Goal: Check status: Check status

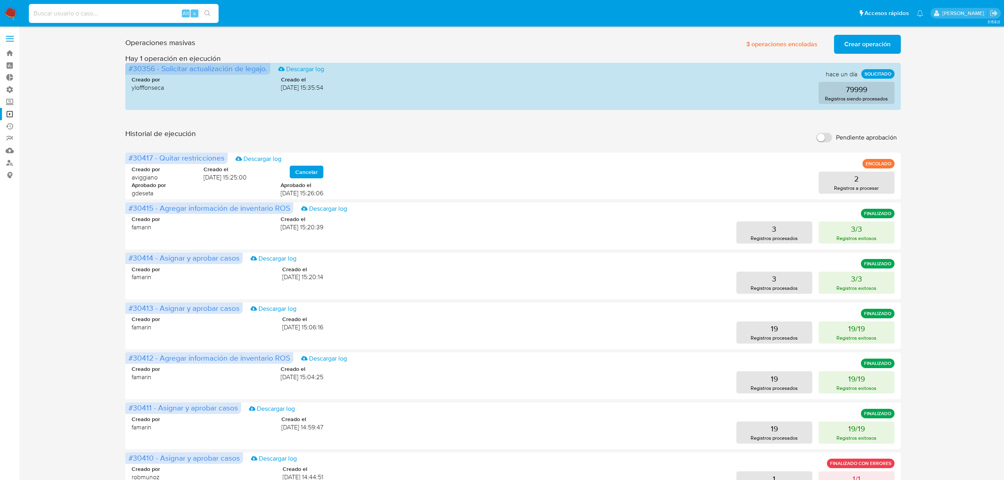
click at [137, 16] on input at bounding box center [124, 13] width 190 height 10
type input "11070845"
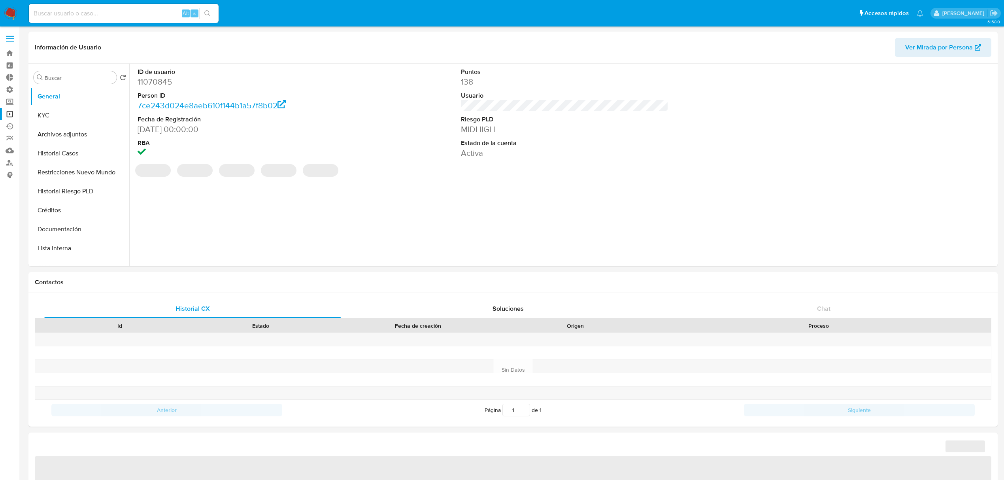
select select "10"
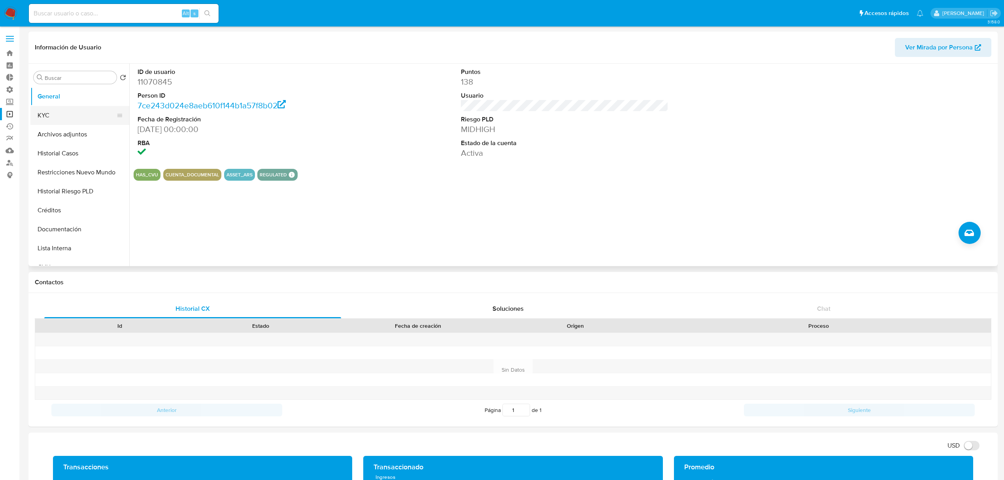
click at [67, 115] on button "KYC" at bounding box center [76, 115] width 92 height 19
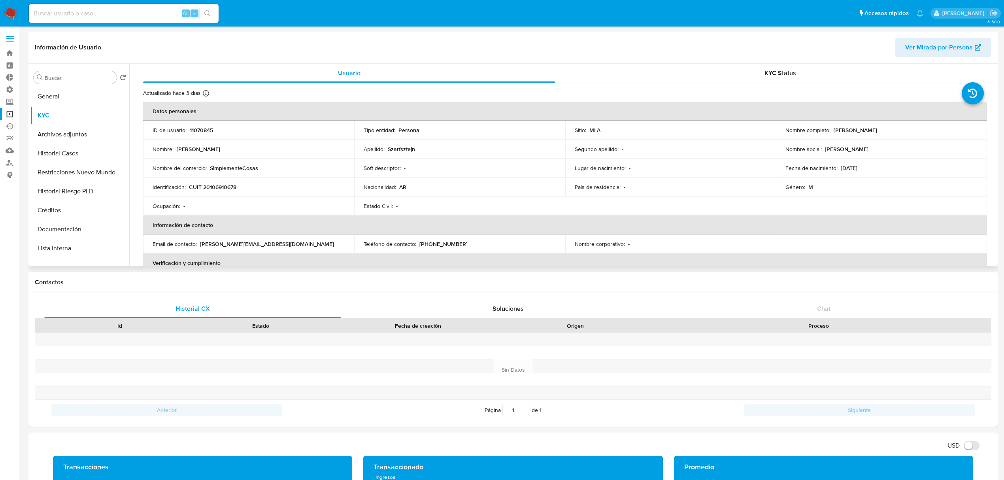
drag, startPoint x: 892, startPoint y: 128, endPoint x: 830, endPoint y: 128, distance: 62.0
click at [830, 128] on div "Nombre completo : Carlos Eduardo Szarfsztejn" at bounding box center [881, 129] width 192 height 7
copy p "Carlos Eduardo Szarfsztejn"
drag, startPoint x: 237, startPoint y: 183, endPoint x: 203, endPoint y: 184, distance: 34.4
click at [203, 184] on div "Identificación : CUIT 20106910678" at bounding box center [249, 186] width 192 height 7
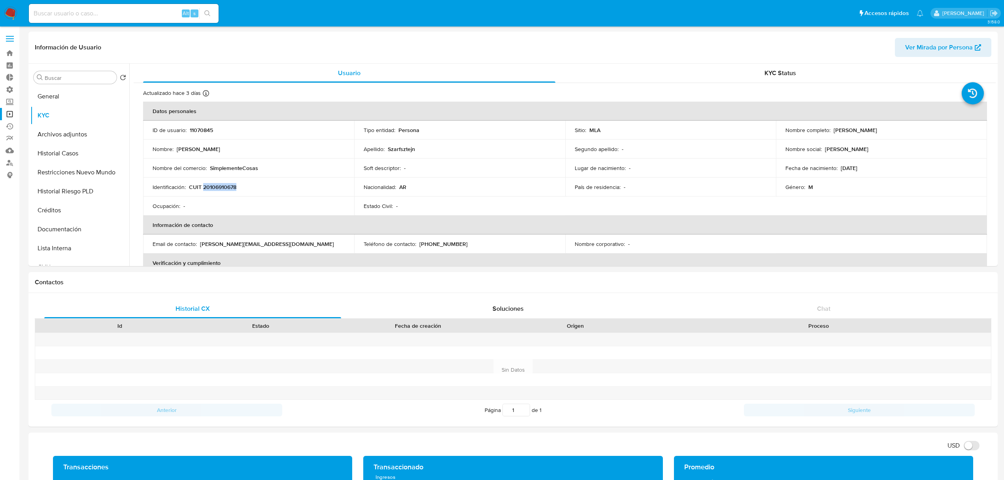
copy p "20106910678"
click at [11, 11] on img at bounding box center [10, 13] width 13 height 13
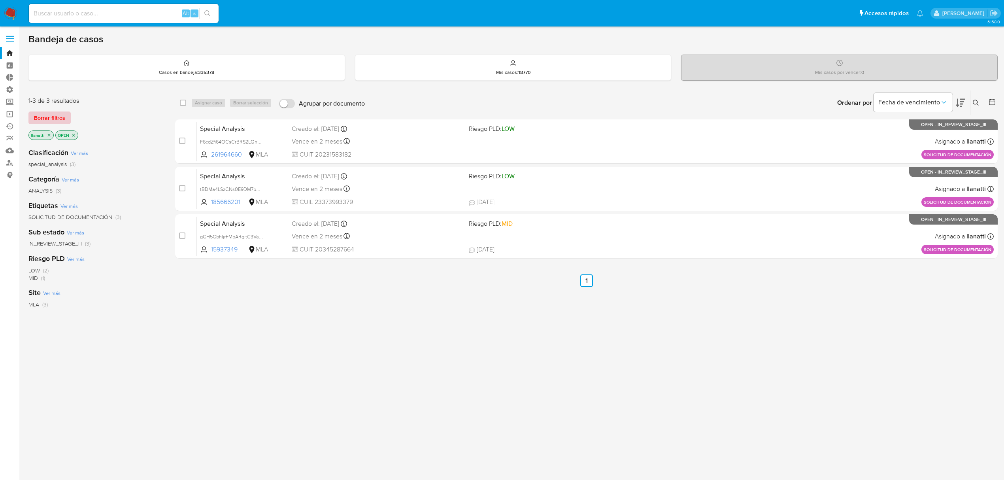
click at [45, 121] on span "Borrar filtros" at bounding box center [49, 117] width 31 height 11
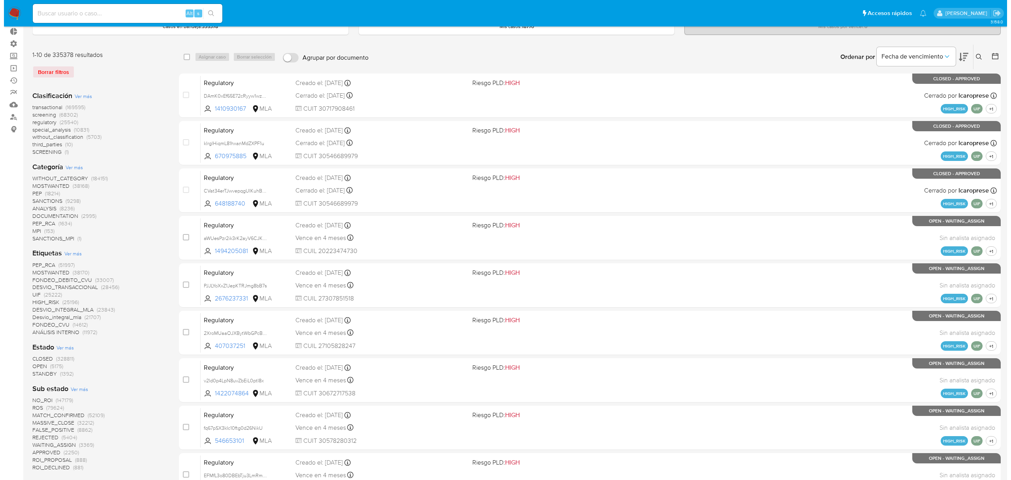
scroll to position [105, 0]
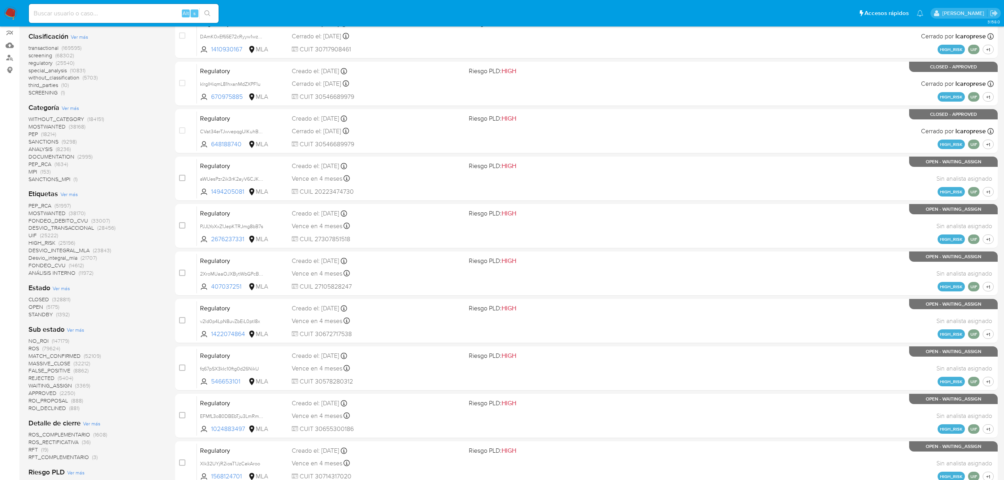
click at [72, 193] on span "Ver más" at bounding box center [68, 193] width 17 height 7
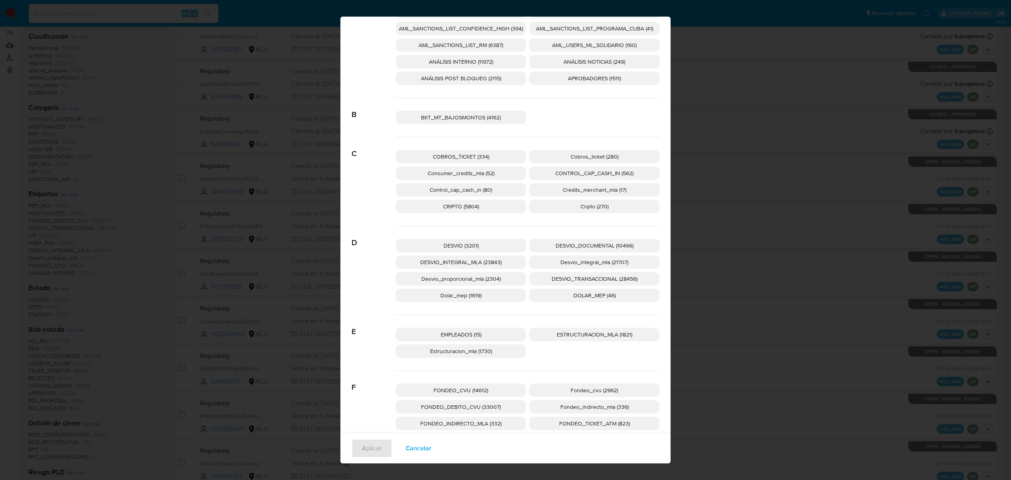
scroll to position [0, 0]
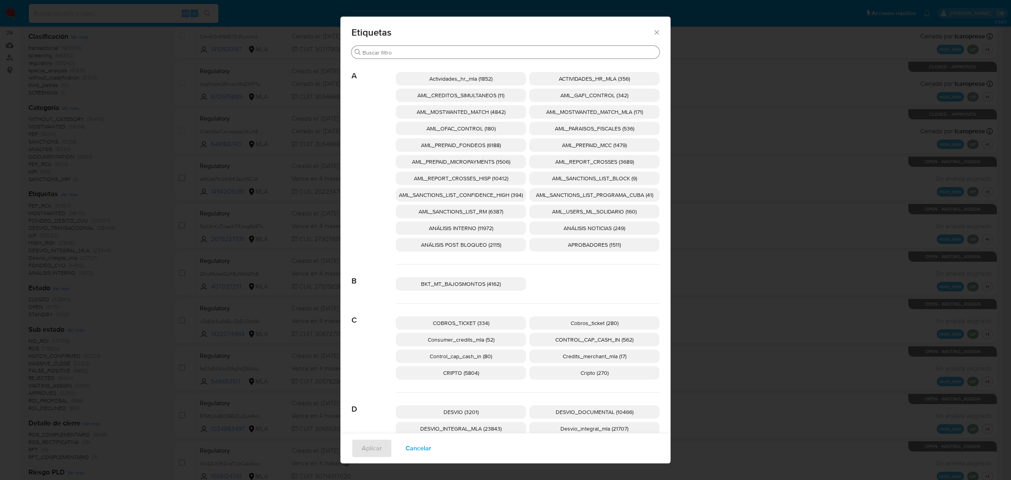
click at [493, 54] on input "Buscar" at bounding box center [510, 52] width 294 height 7
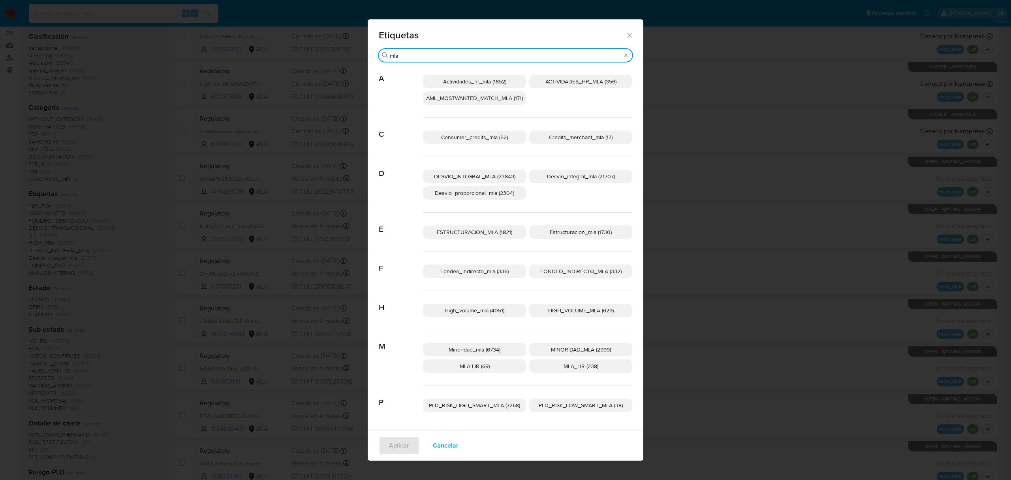
type input "mla"
click at [465, 362] on span "MLA HR (69)" at bounding box center [475, 366] width 30 height 8
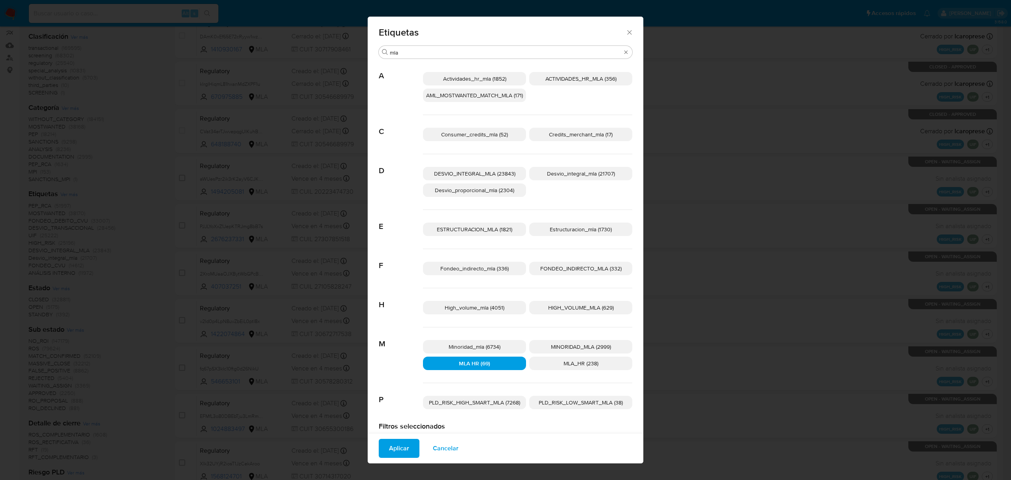
drag, startPoint x: 395, startPoint y: 446, endPoint x: 400, endPoint y: 446, distance: 4.4
click at [395, 446] on span "Aplicar" at bounding box center [399, 447] width 20 height 17
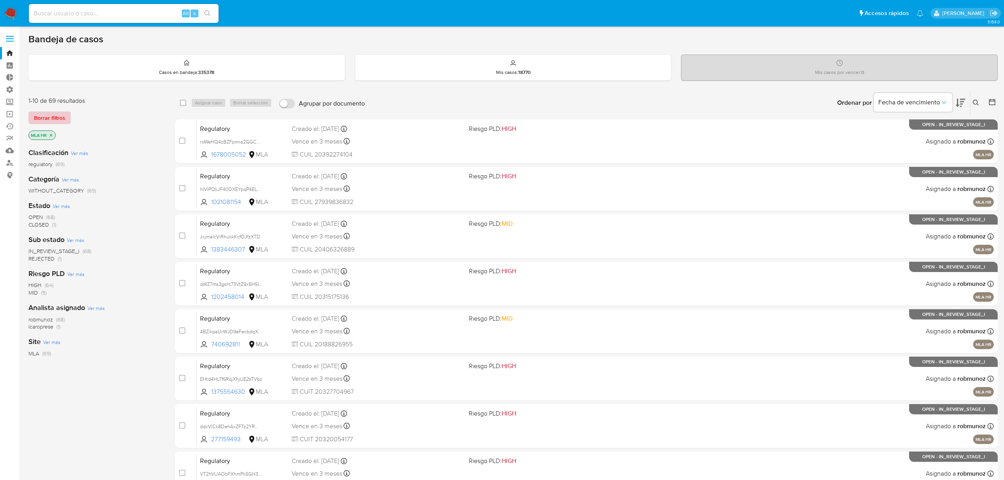
click at [52, 122] on span "Borrar filtros" at bounding box center [49, 117] width 31 height 11
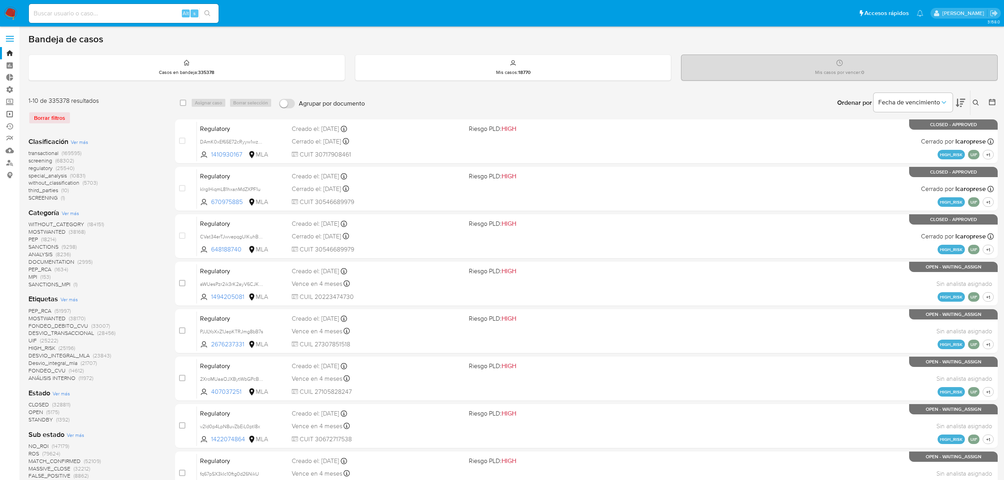
click at [9, 112] on link "Operaciones masivas" at bounding box center [47, 114] width 94 height 12
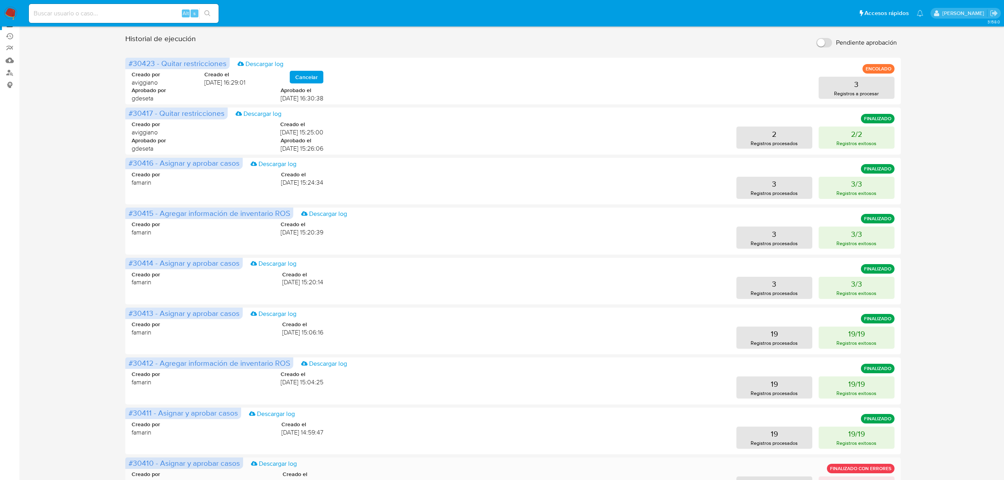
scroll to position [223, 0]
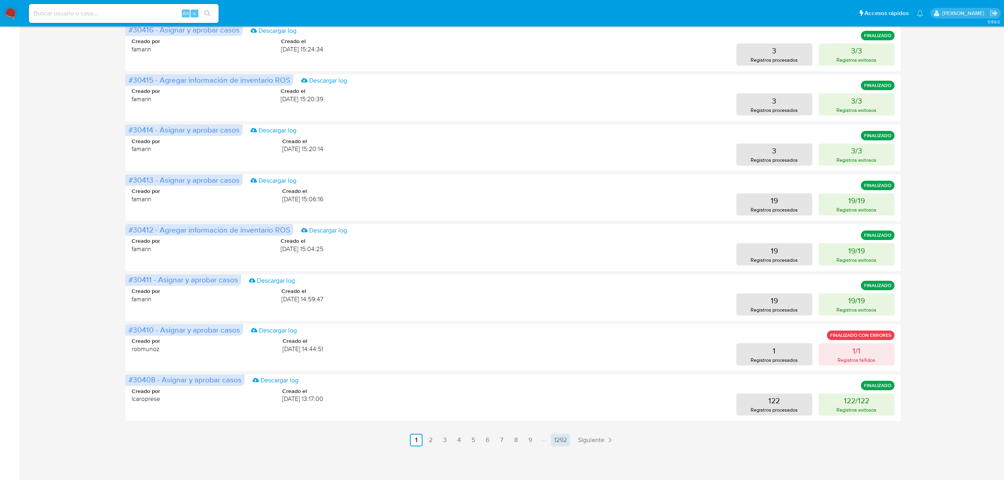
click at [552, 438] on link "1292" at bounding box center [560, 439] width 19 height 13
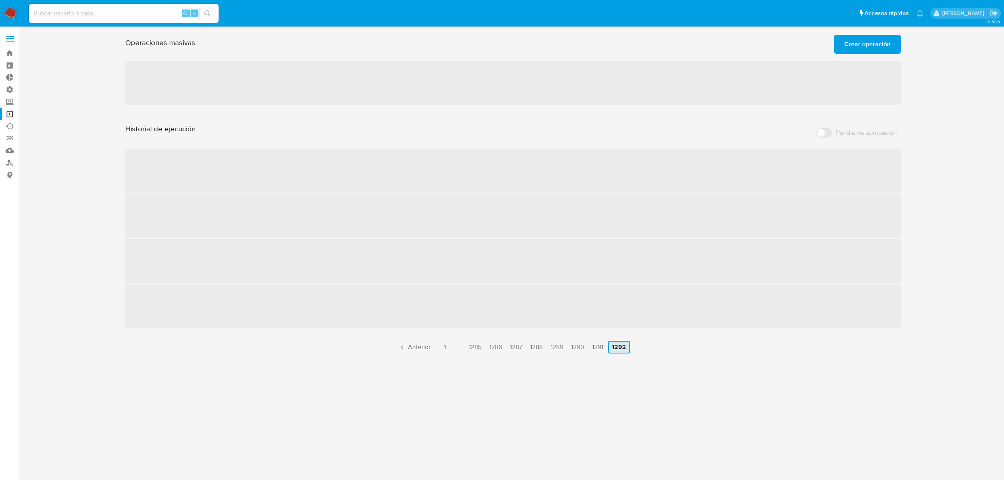
scroll to position [0, 0]
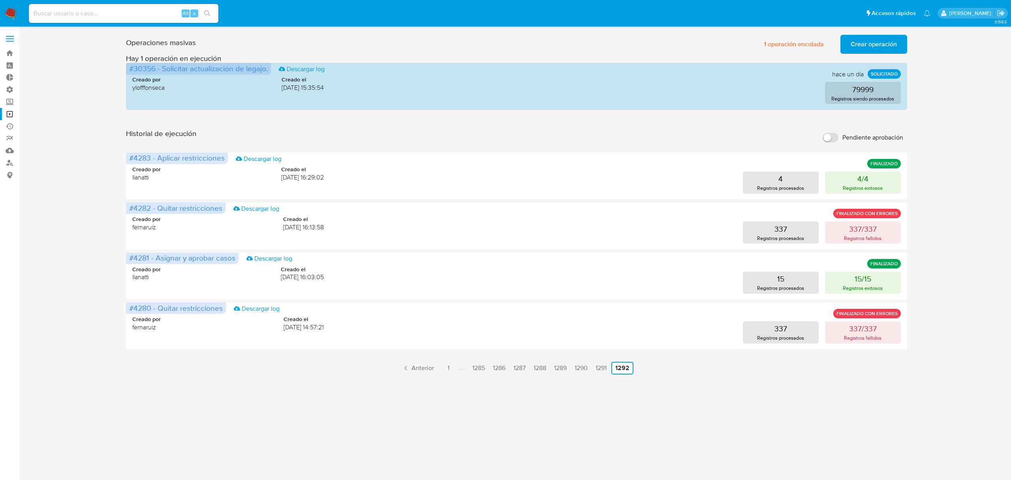
click at [443, 365] on link "1" at bounding box center [448, 368] width 13 height 13
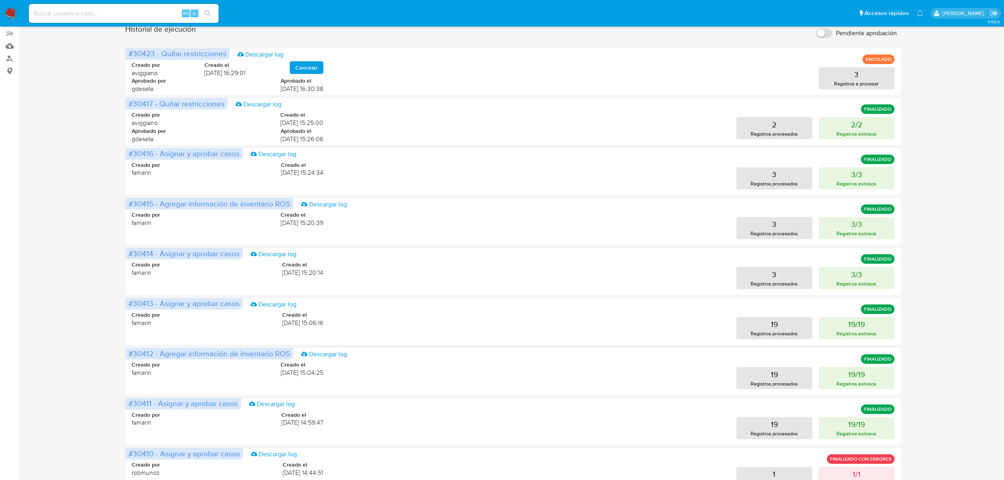
scroll to position [228, 0]
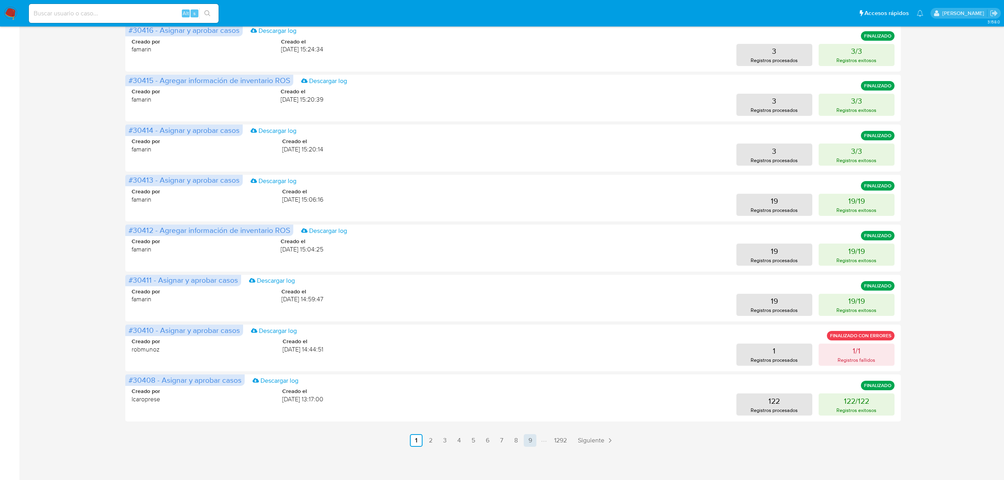
click at [525, 438] on link "9" at bounding box center [530, 440] width 13 height 13
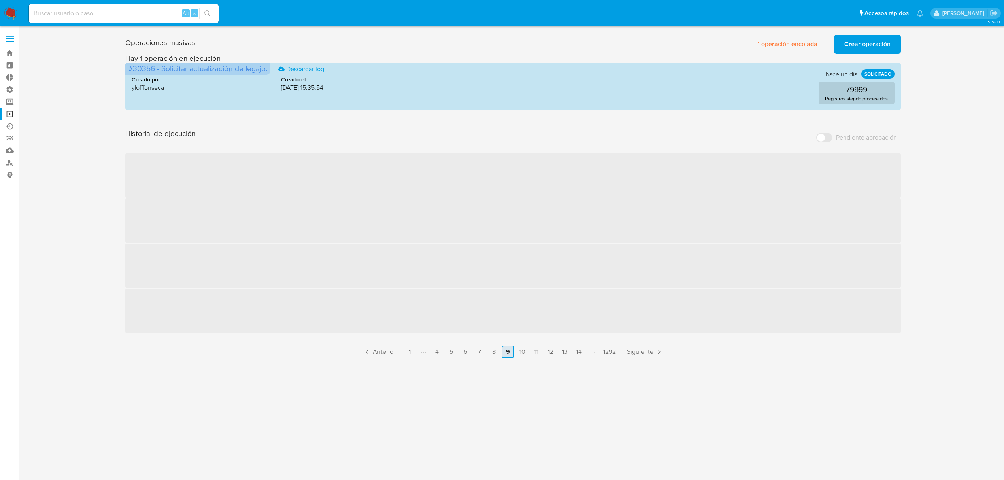
scroll to position [0, 0]
click at [582, 353] on link "14" at bounding box center [582, 351] width 13 height 13
click at [582, 353] on link "19" at bounding box center [583, 351] width 13 height 13
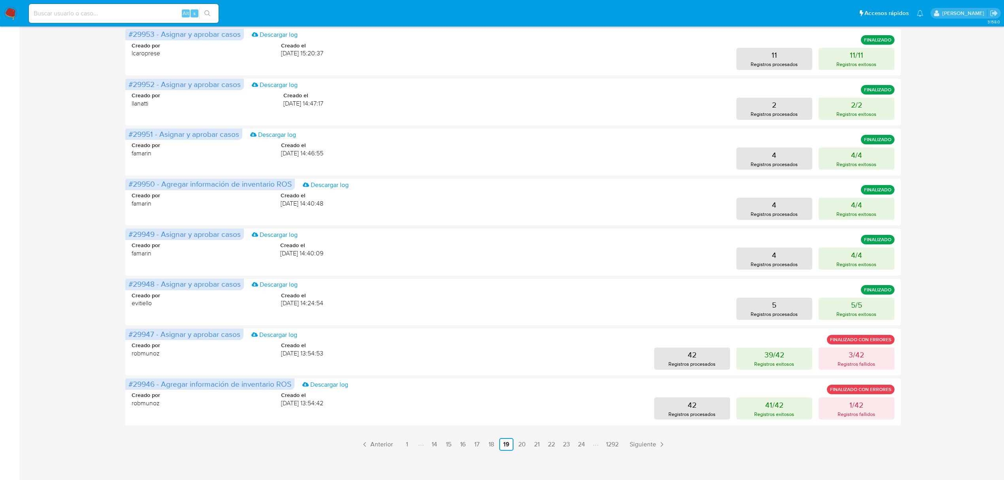
scroll to position [228, 0]
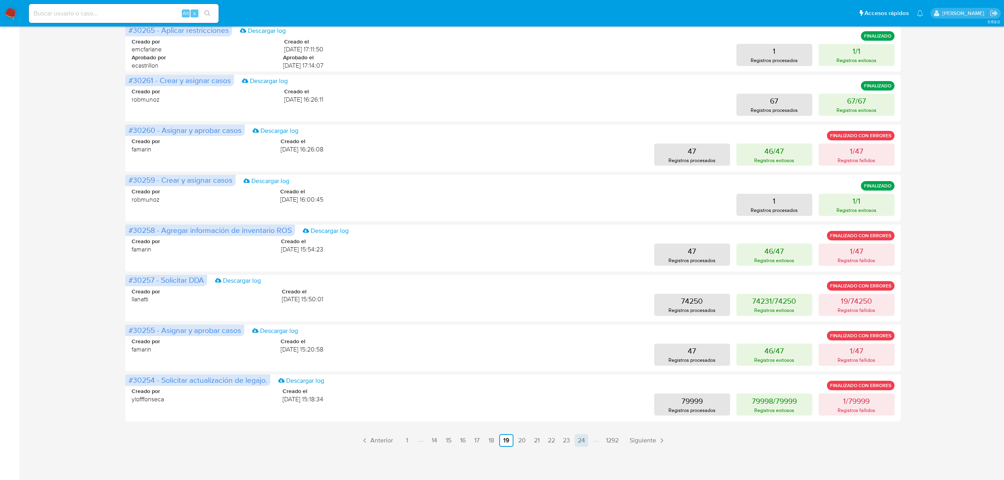
click at [578, 443] on link "24" at bounding box center [580, 440] width 13 height 13
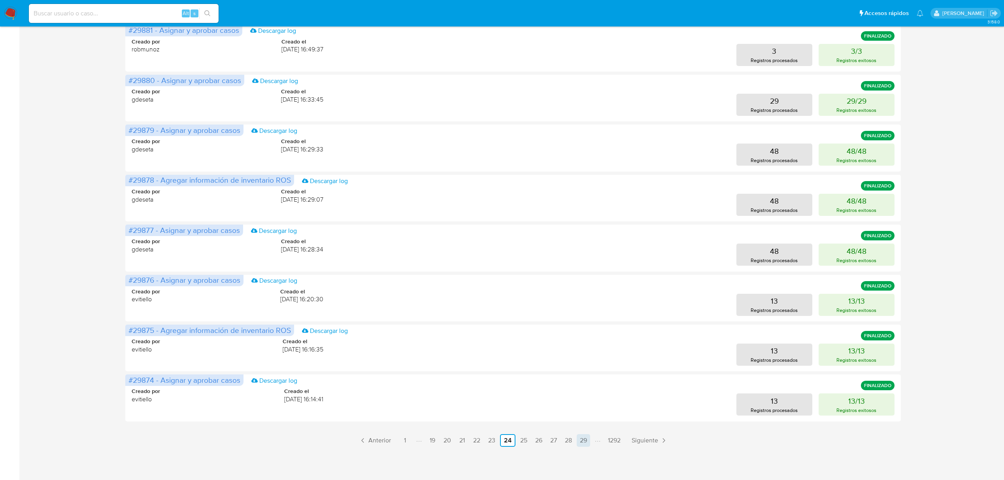
click at [583, 440] on link "29" at bounding box center [582, 440] width 13 height 13
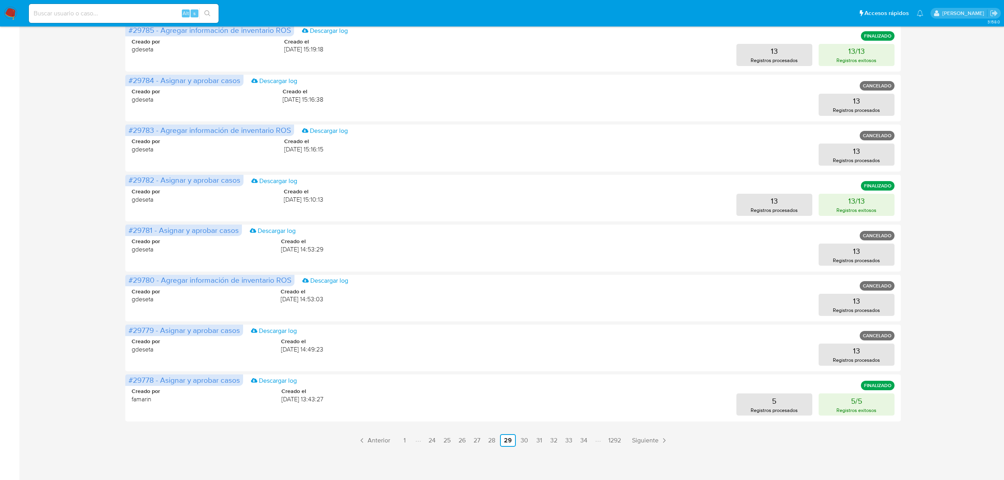
drag, startPoint x: 588, startPoint y: 438, endPoint x: 582, endPoint y: 436, distance: 6.2
click at [588, 438] on link "34" at bounding box center [583, 440] width 13 height 13
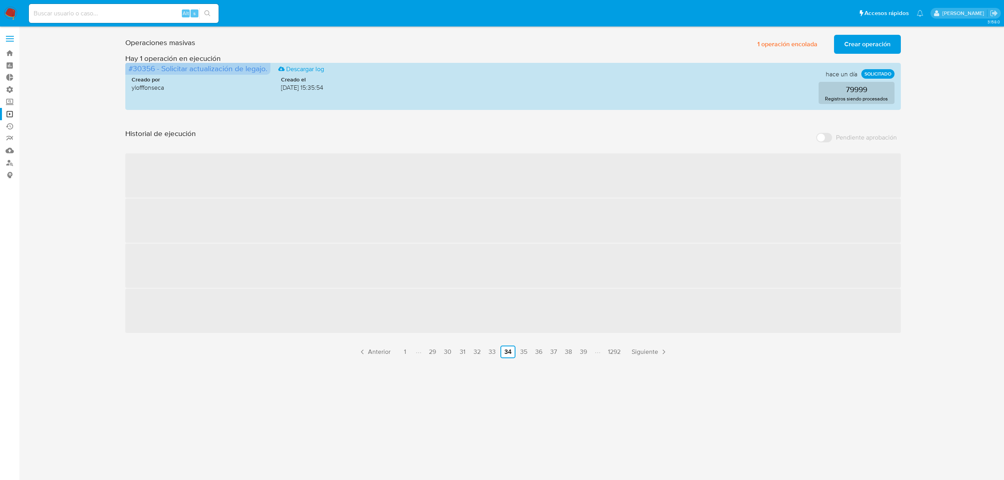
scroll to position [0, 0]
click at [582, 436] on div "3.158.0" at bounding box center [516, 253] width 977 height 443
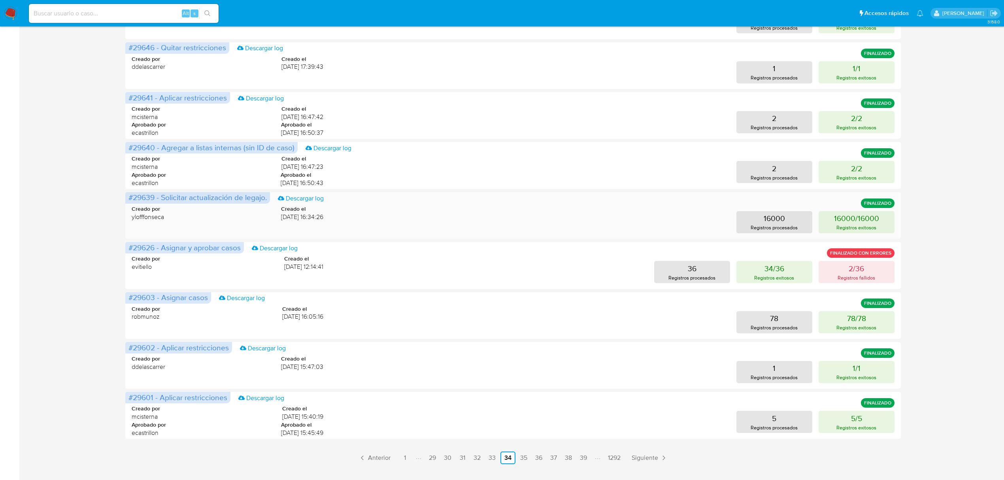
scroll to position [228, 0]
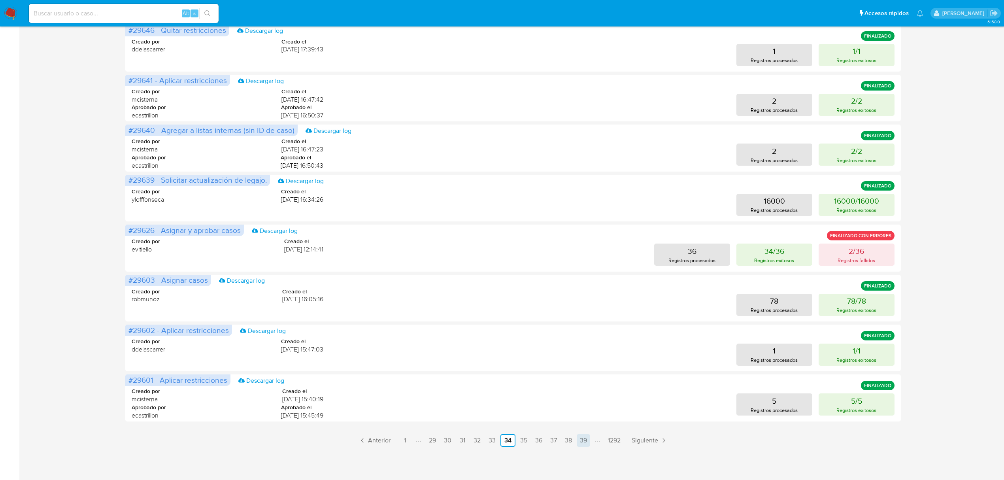
click at [583, 440] on link "39" at bounding box center [582, 440] width 13 height 13
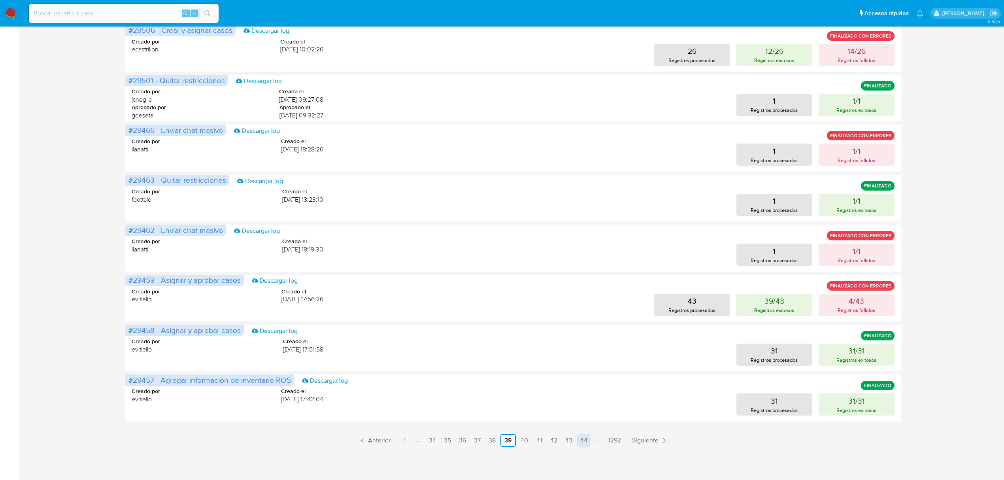
click at [580, 443] on link "44" at bounding box center [583, 440] width 13 height 13
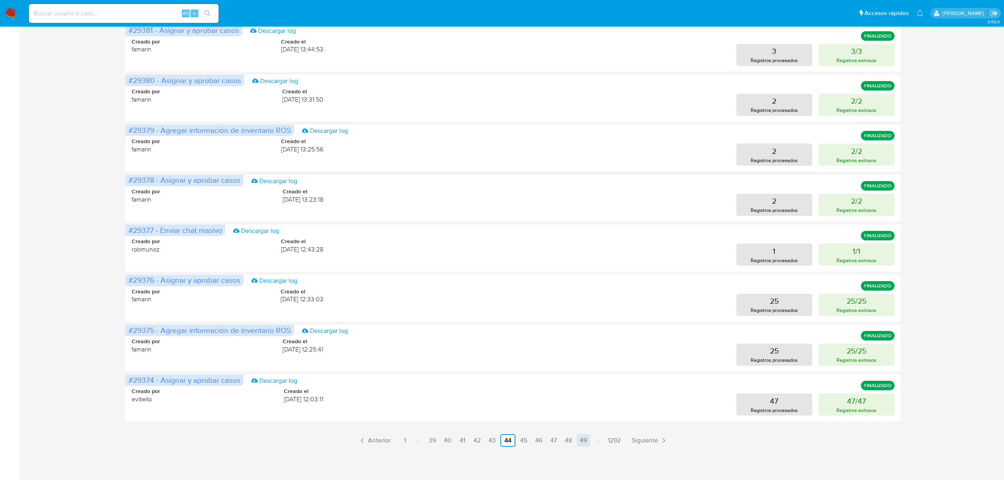
click at [582, 440] on link "49" at bounding box center [582, 440] width 13 height 13
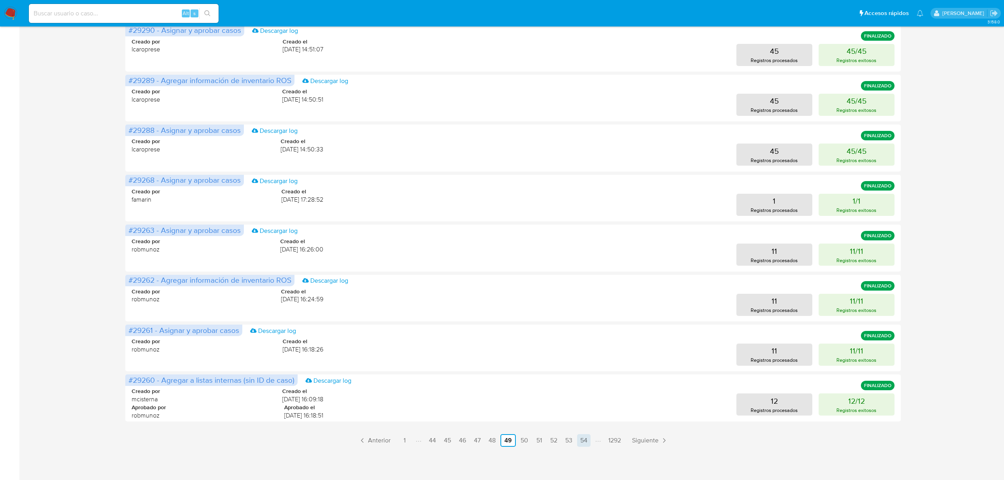
click at [580, 434] on link "54" at bounding box center [583, 440] width 13 height 13
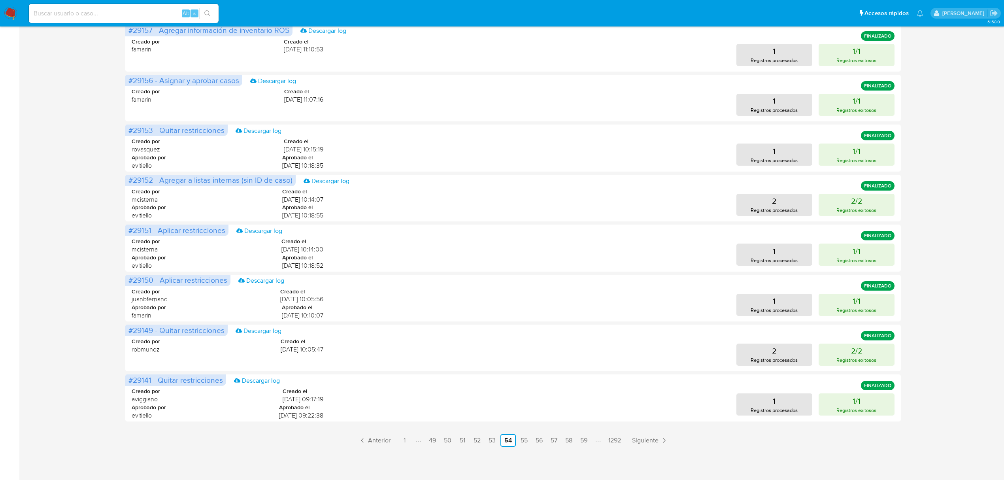
click at [579, 441] on link "59" at bounding box center [583, 440] width 13 height 13
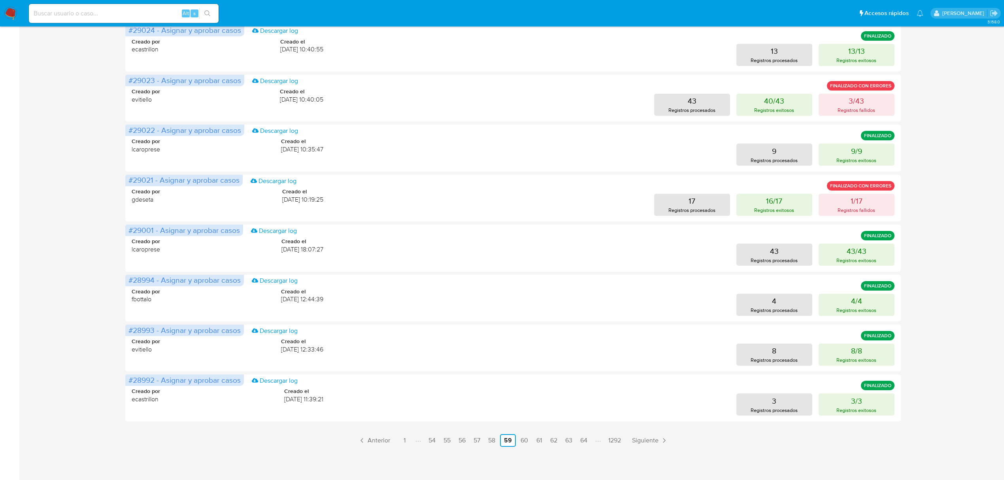
click at [576, 442] on ul "Anterior 1 54 55 56 57 58 59 60 61 62 63 64 1292 Siguiente" at bounding box center [512, 440] width 775 height 13
click at [580, 440] on link "64" at bounding box center [583, 440] width 13 height 13
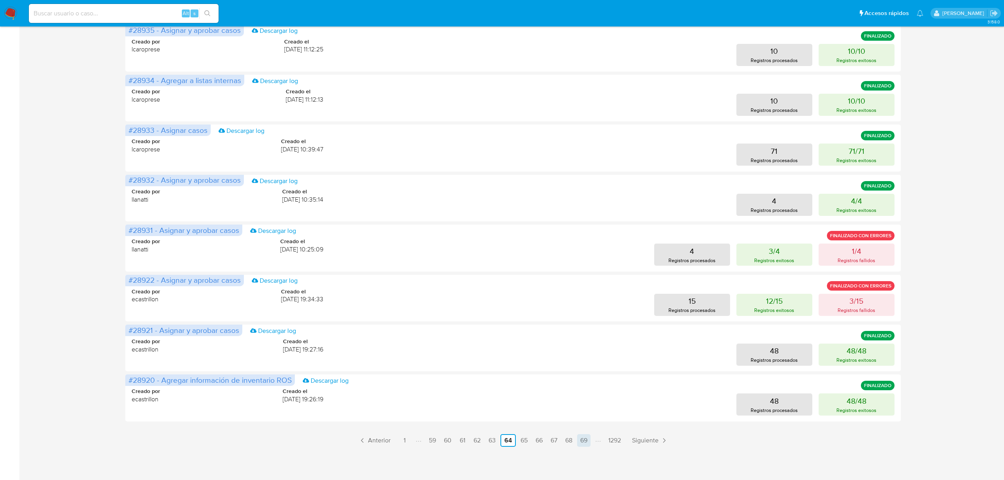
click at [584, 437] on link "69" at bounding box center [583, 440] width 13 height 13
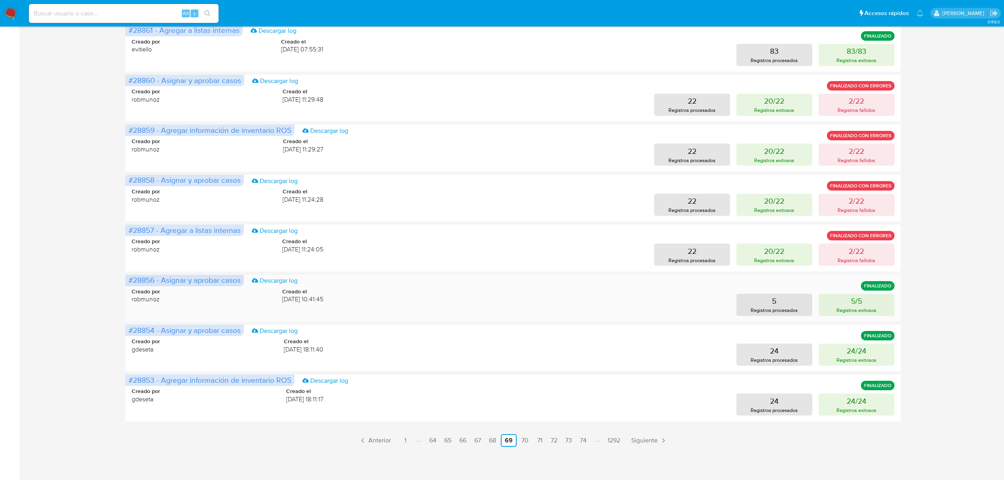
click at [584, 438] on link "74" at bounding box center [582, 440] width 13 height 13
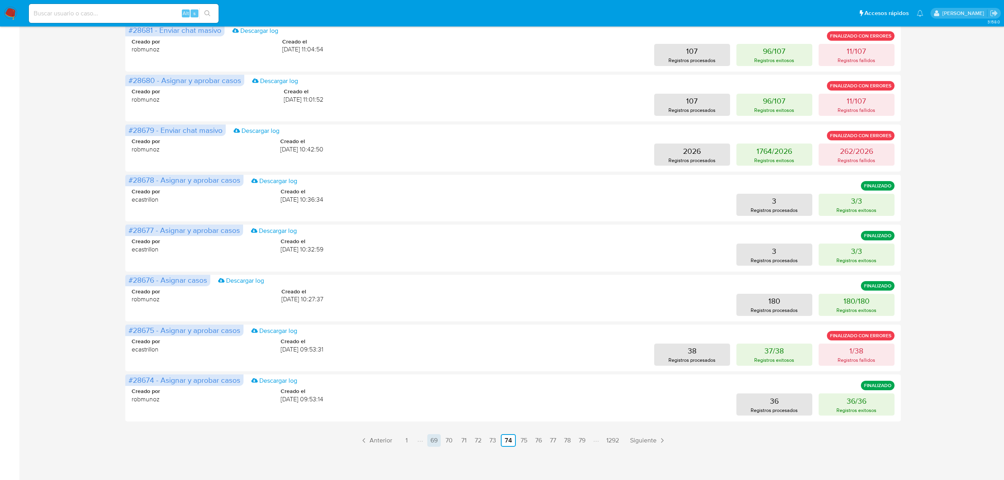
click at [432, 439] on link "69" at bounding box center [433, 440] width 13 height 13
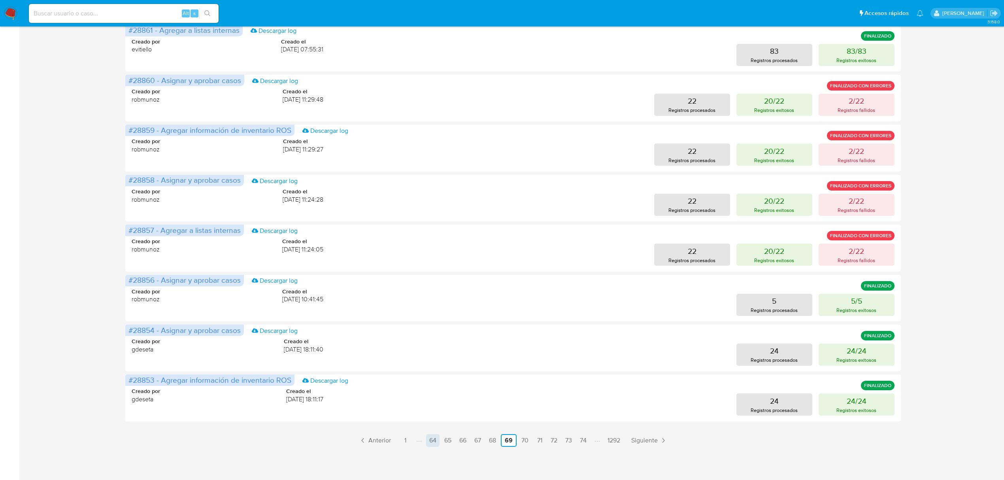
click at [431, 443] on link "64" at bounding box center [432, 440] width 13 height 13
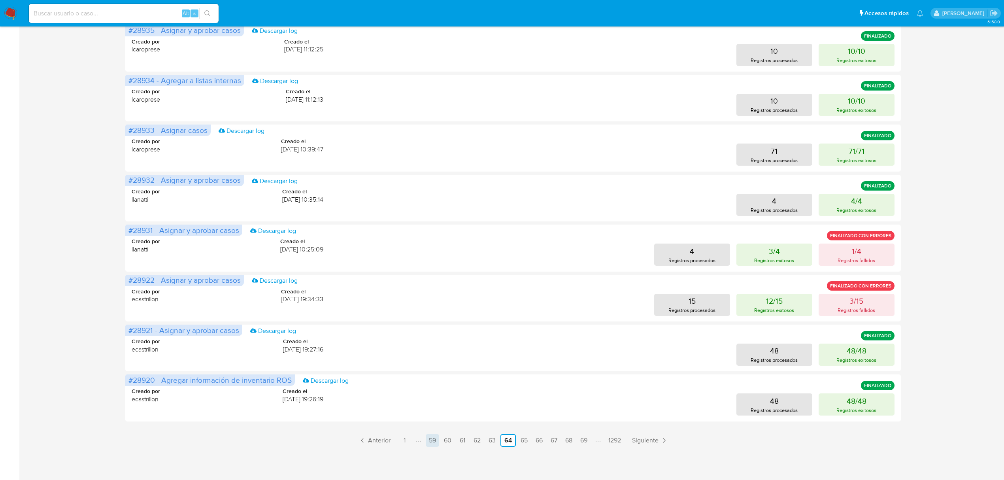
click at [429, 439] on link "59" at bounding box center [432, 440] width 13 height 13
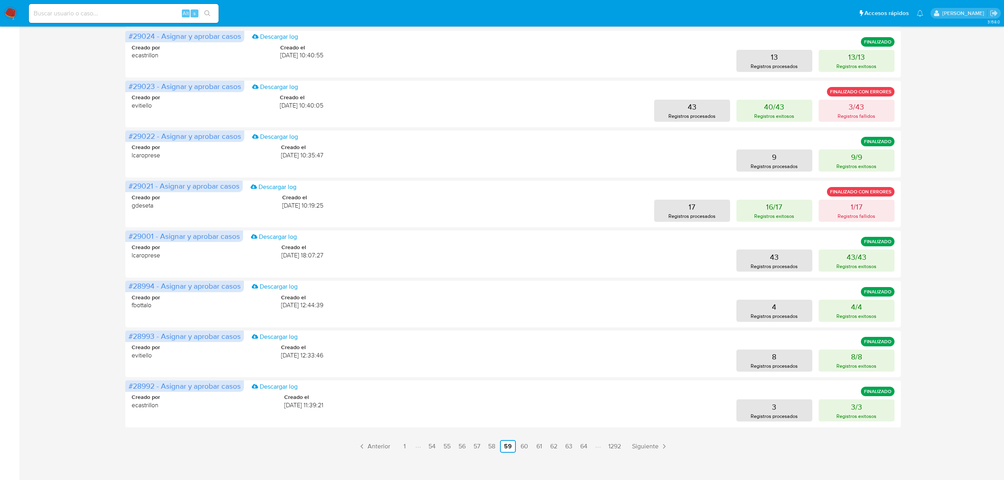
scroll to position [0, 0]
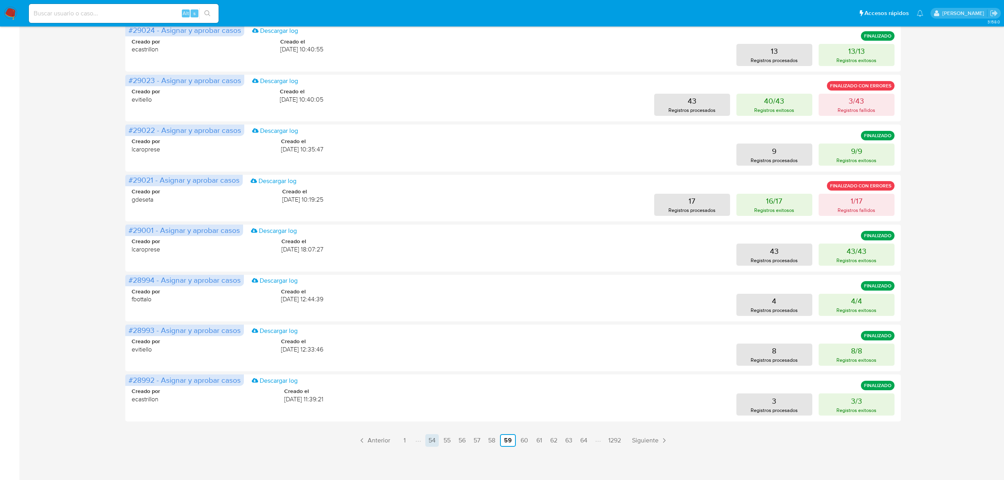
click at [431, 435] on link "54" at bounding box center [431, 440] width 13 height 13
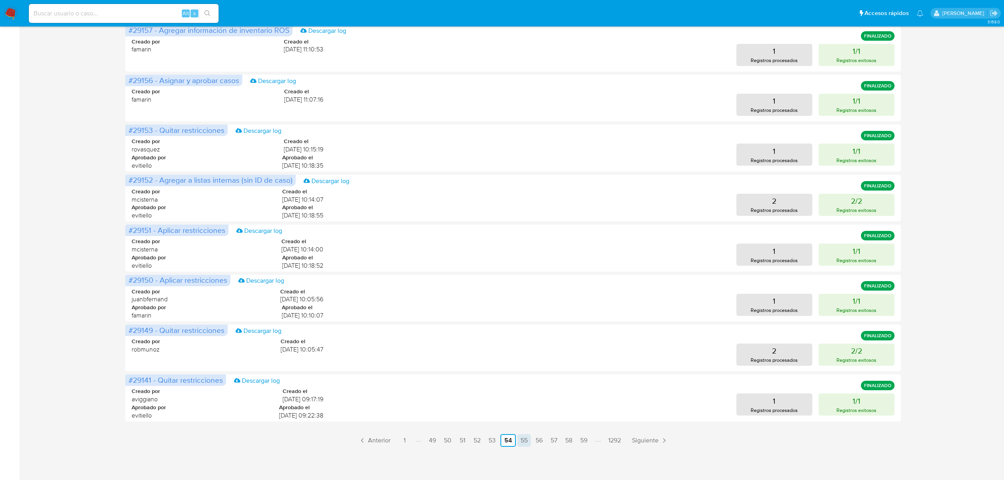
click at [524, 439] on link "55" at bounding box center [523, 440] width 13 height 13
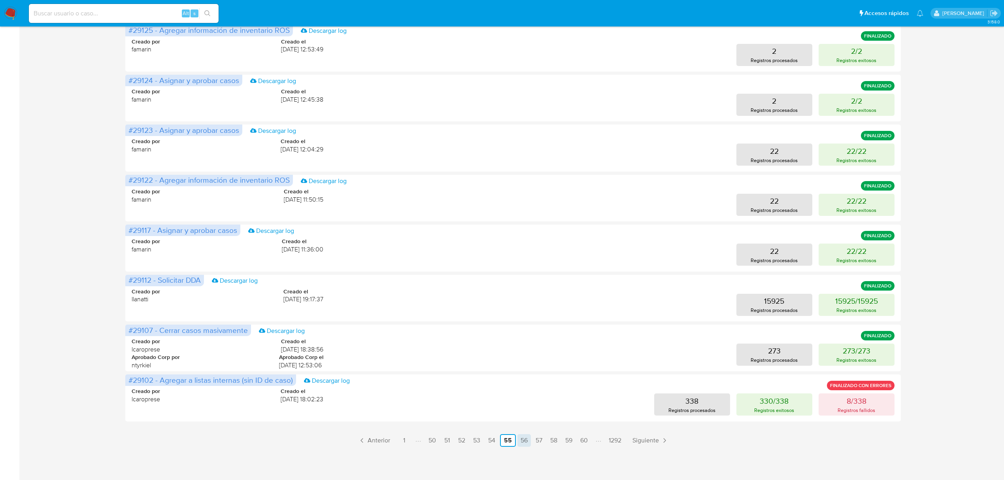
click at [525, 439] on link "56" at bounding box center [523, 440] width 13 height 13
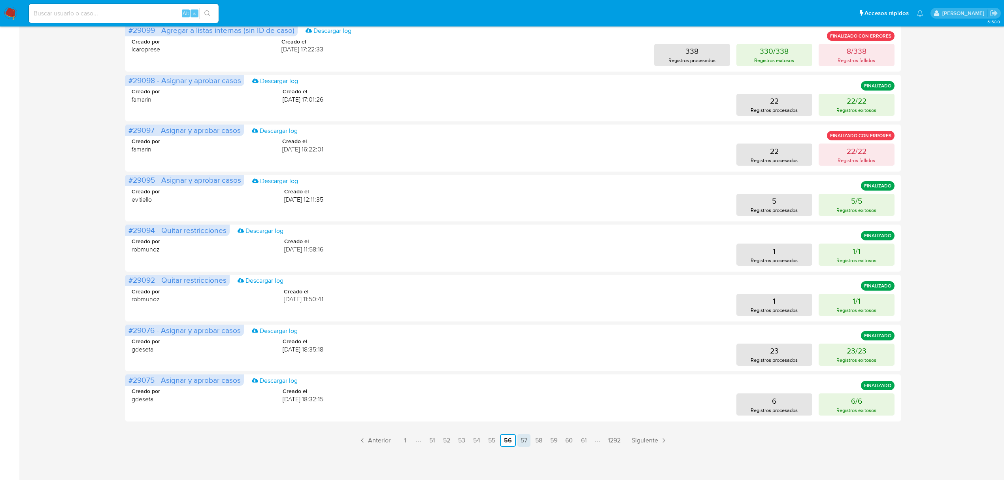
click at [524, 436] on link "57" at bounding box center [523, 440] width 13 height 13
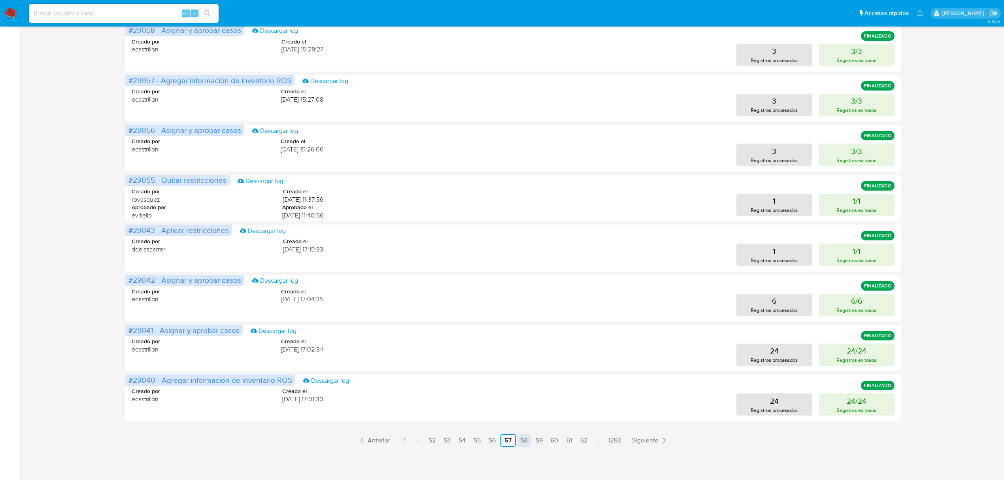
click at [523, 434] on link "58" at bounding box center [523, 440] width 13 height 13
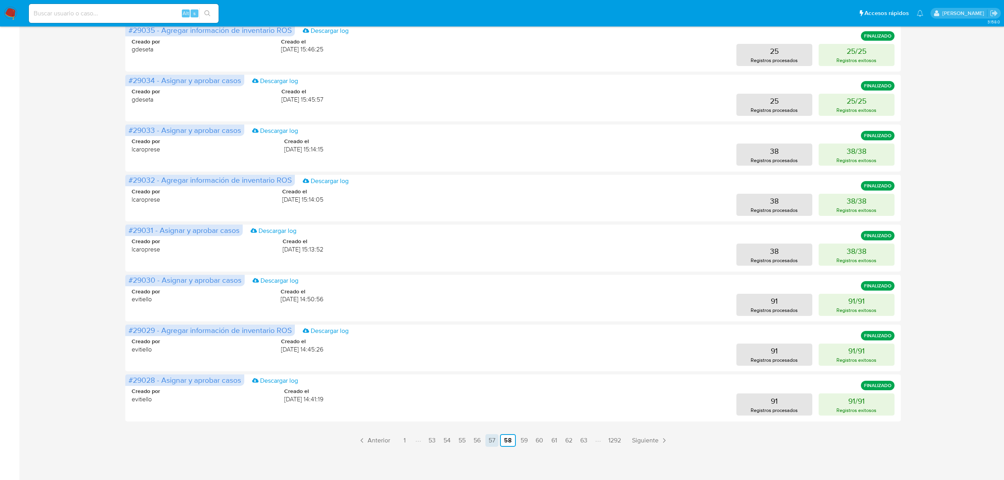
click at [494, 438] on link "57" at bounding box center [491, 440] width 13 height 13
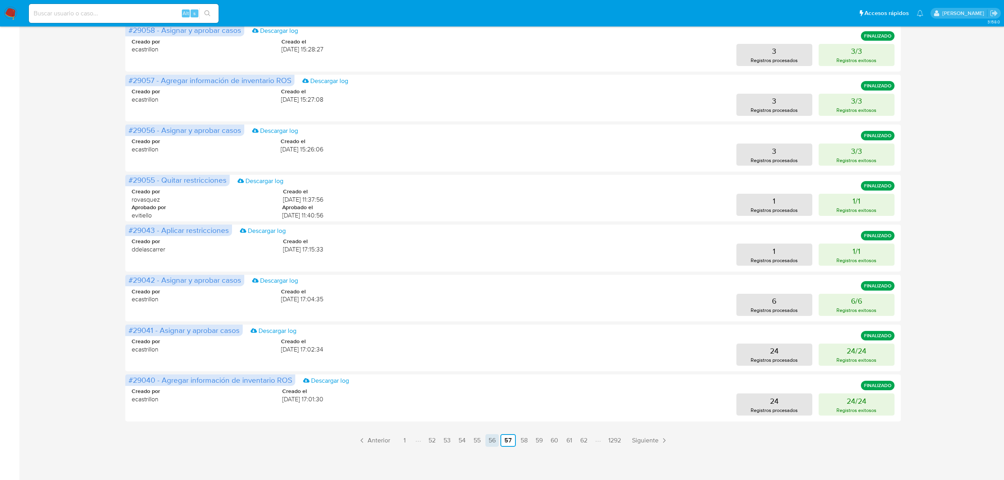
click at [492, 443] on link "56" at bounding box center [491, 440] width 13 height 13
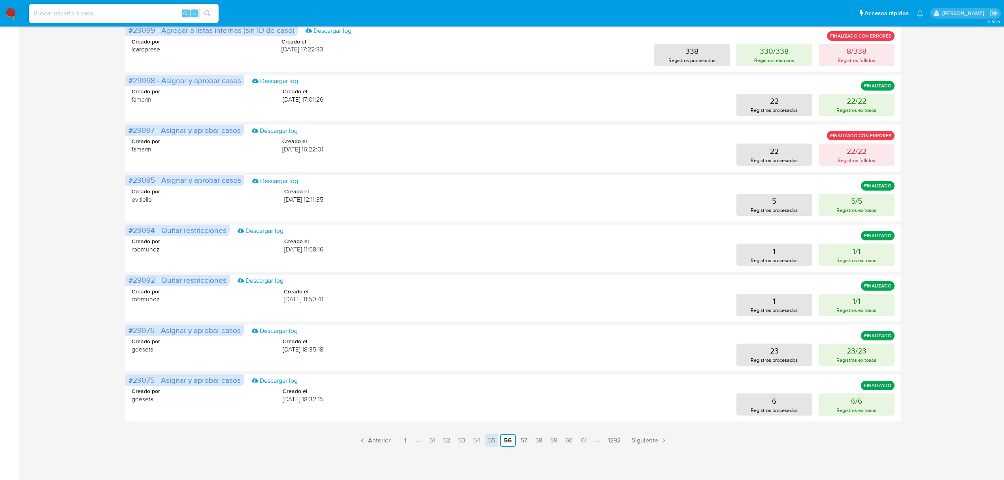
click at [489, 439] on link "55" at bounding box center [491, 440] width 13 height 13
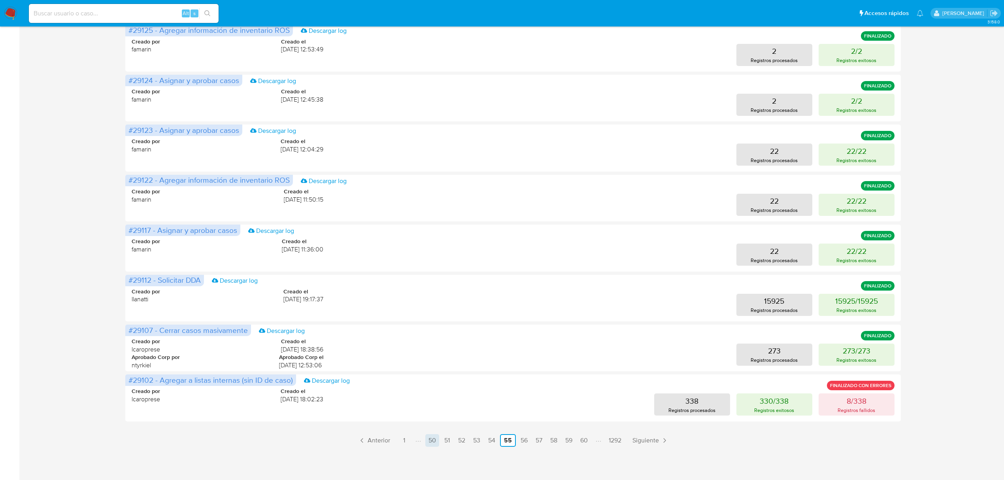
click at [429, 436] on link "50" at bounding box center [432, 440] width 14 height 13
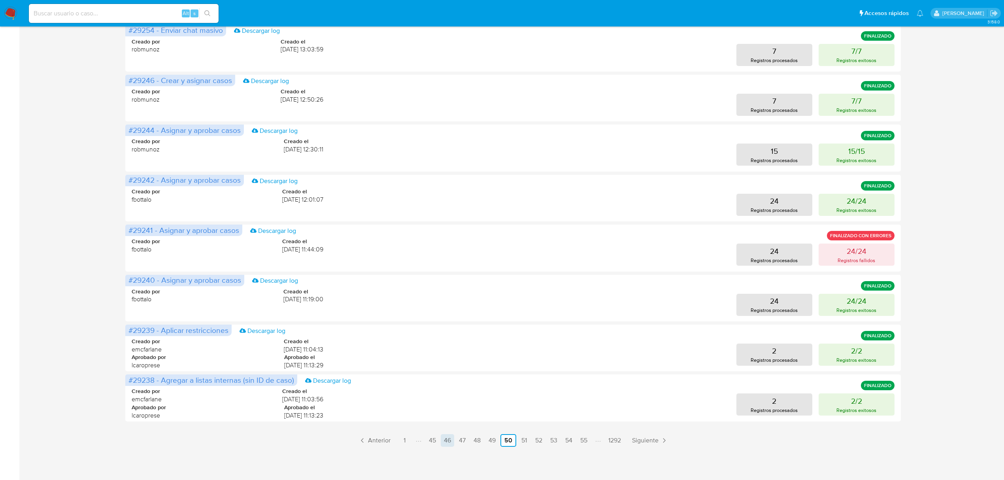
click at [446, 441] on link "46" at bounding box center [447, 440] width 13 height 13
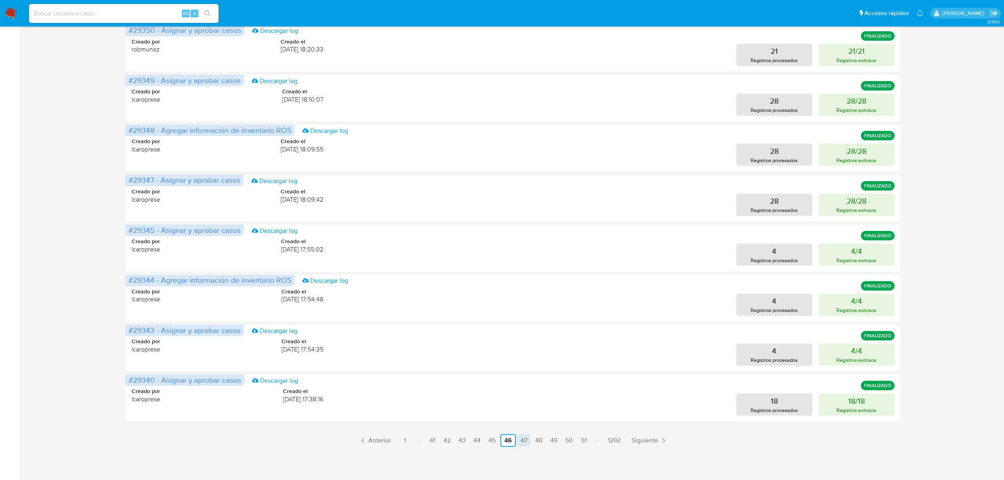
click at [522, 438] on link "47" at bounding box center [523, 440] width 13 height 13
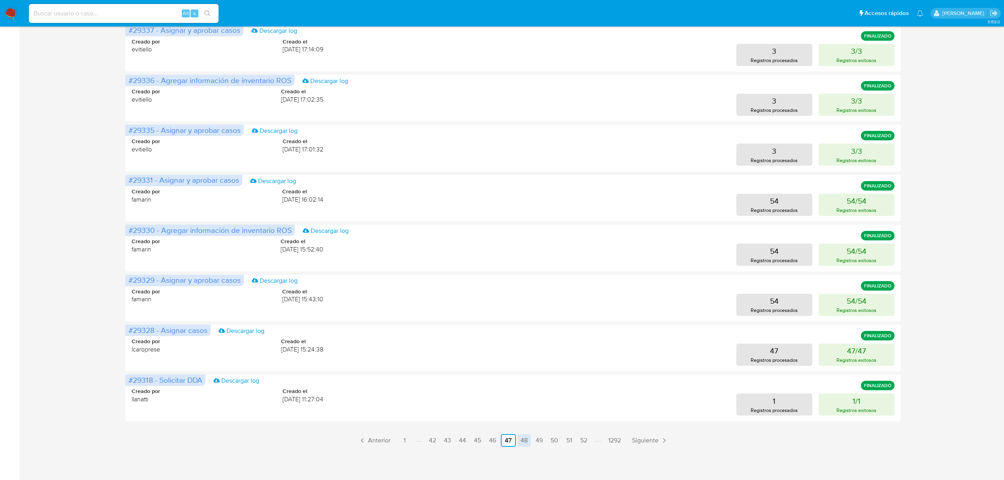
click at [520, 443] on link "48" at bounding box center [523, 440] width 13 height 13
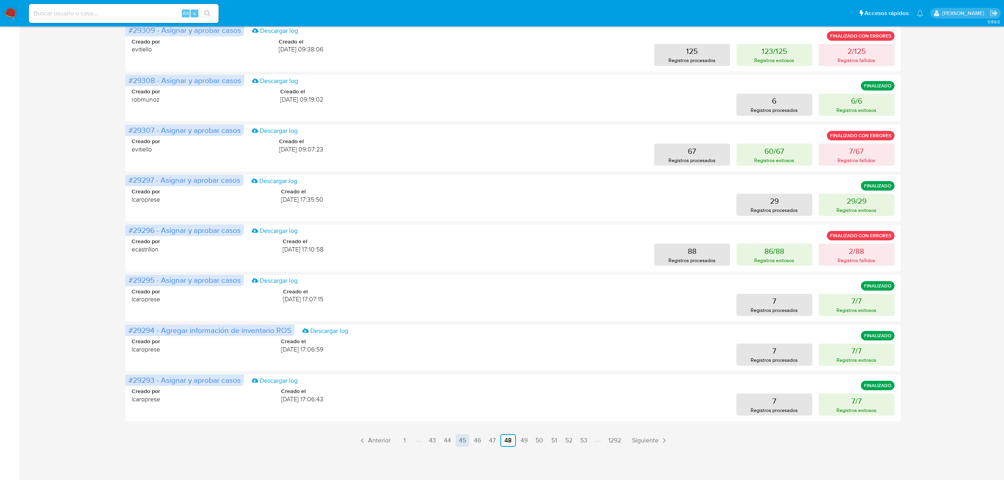
click at [464, 439] on link "45" at bounding box center [462, 440] width 13 height 13
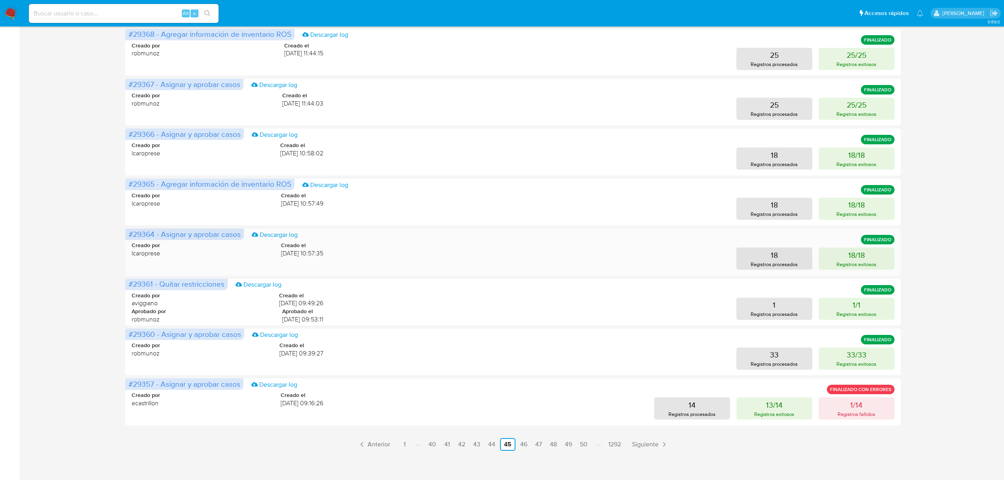
scroll to position [228, 0]
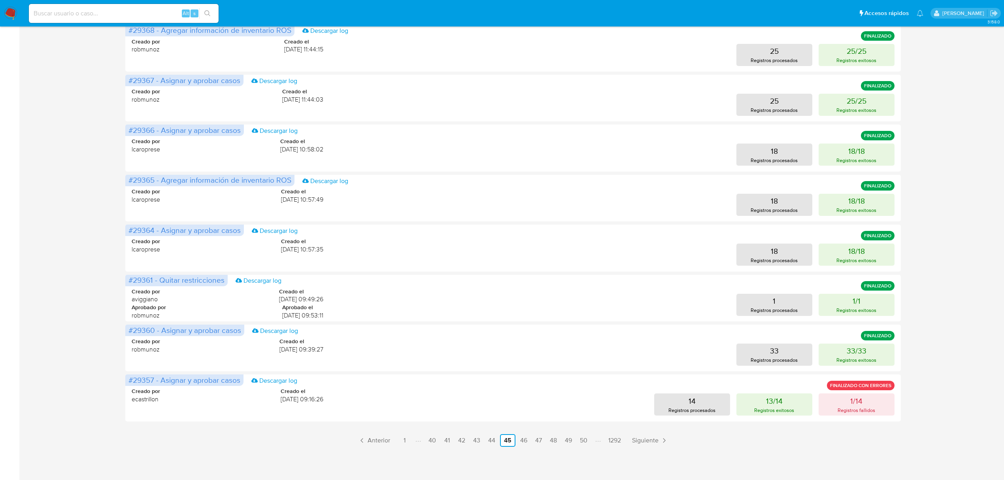
drag, startPoint x: 491, startPoint y: 441, endPoint x: 486, endPoint y: 442, distance: 5.2
click at [491, 441] on link "44" at bounding box center [491, 440] width 13 height 13
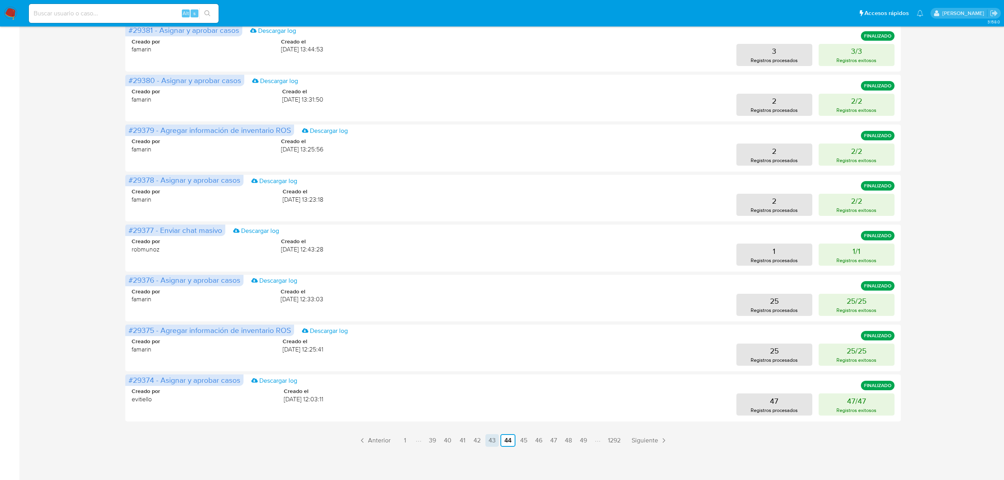
click at [489, 443] on link "43" at bounding box center [491, 440] width 13 height 13
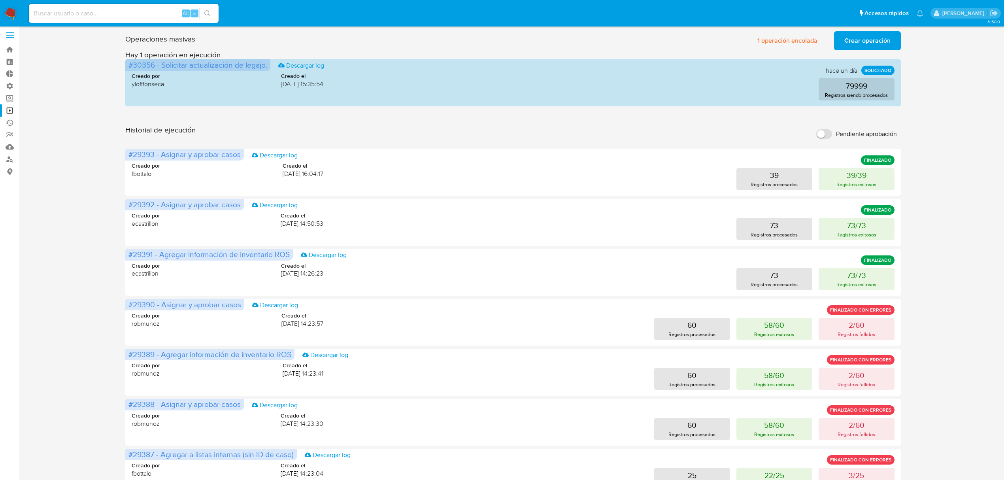
scroll to position [0, 0]
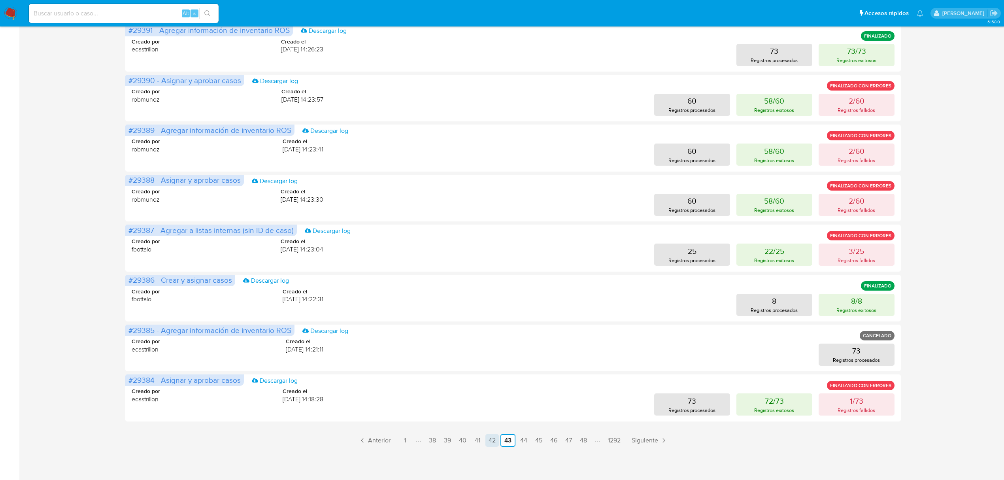
click at [492, 440] on link "42" at bounding box center [491, 440] width 13 height 13
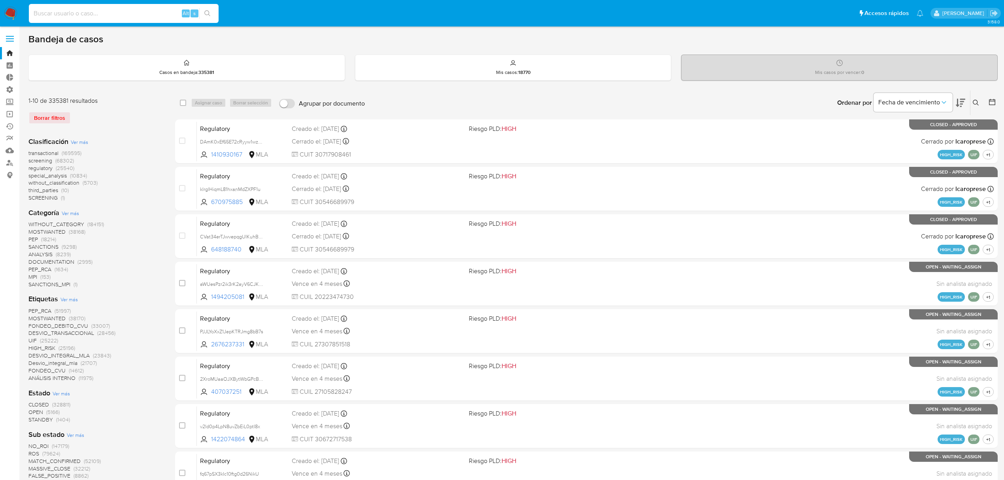
click at [63, 10] on input at bounding box center [124, 13] width 190 height 10
paste input "683002274"
type input "683002274"
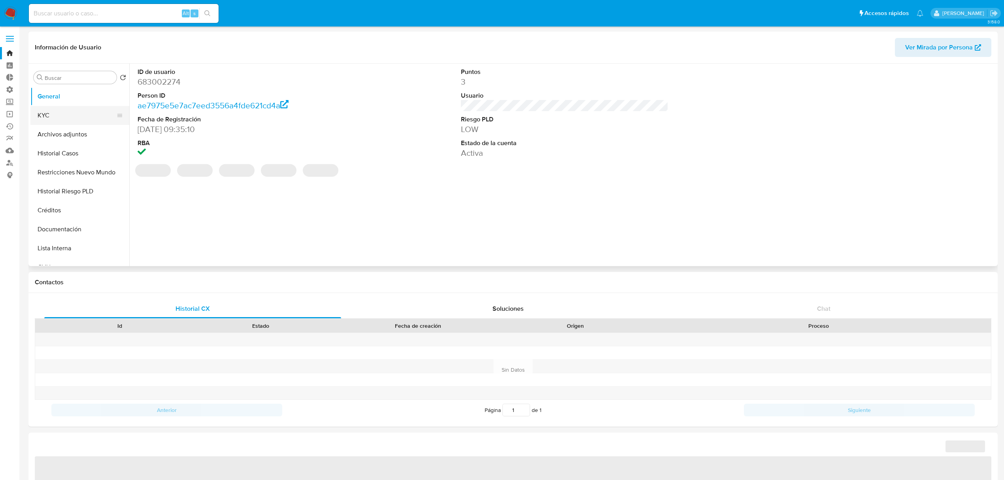
select select "10"
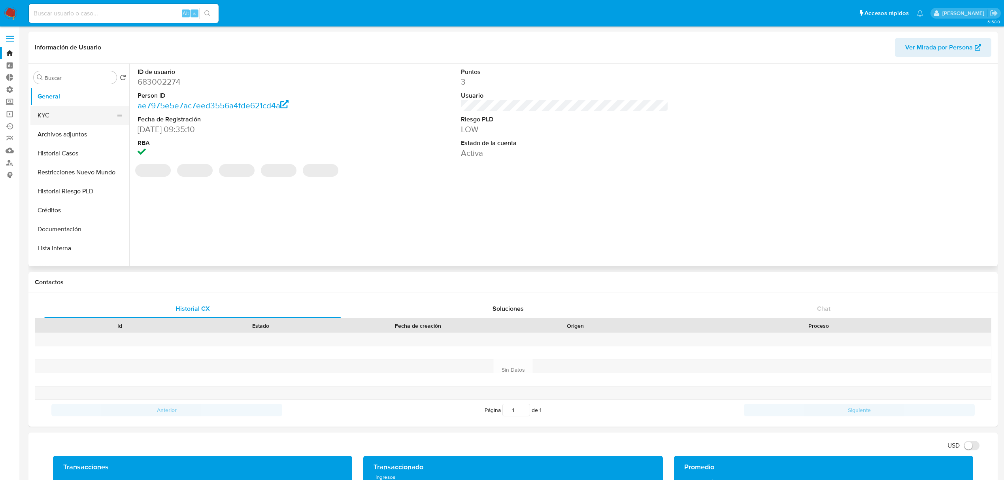
click at [71, 115] on button "KYC" at bounding box center [76, 115] width 92 height 19
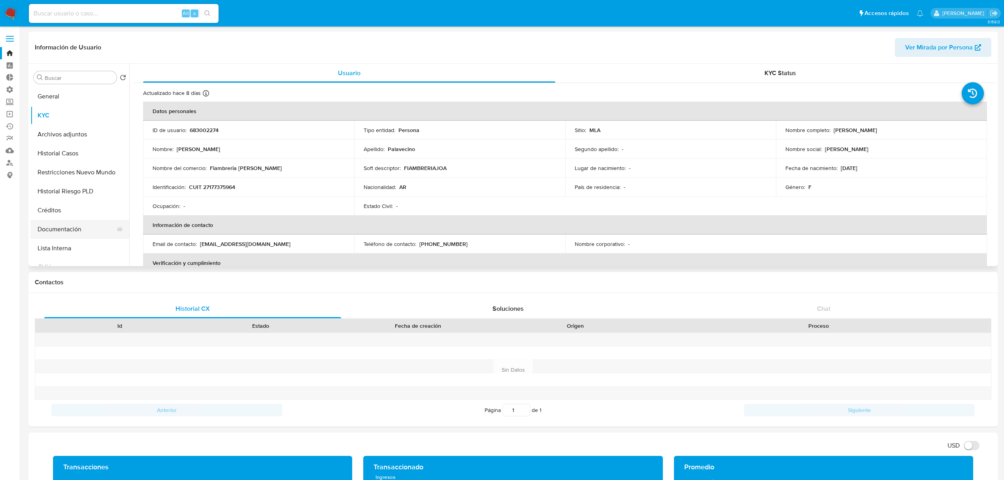
click at [75, 227] on button "Documentación" at bounding box center [76, 229] width 92 height 19
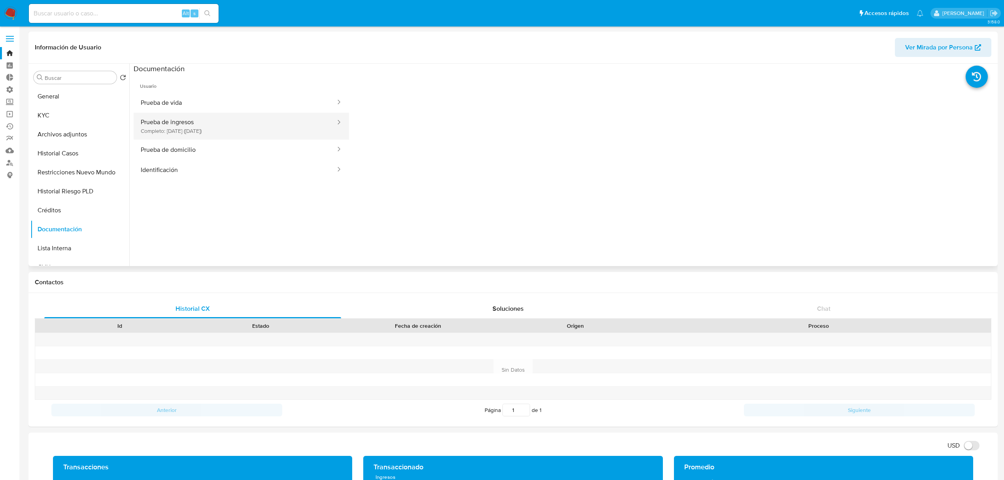
click at [225, 123] on button "Prueba de ingresos Completo: [DATE] ([DATE])" at bounding box center [235, 126] width 203 height 27
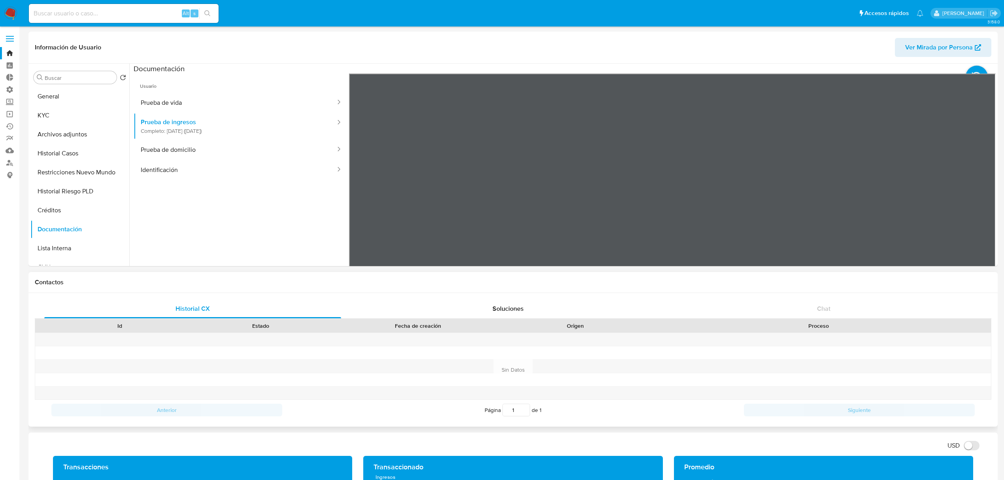
click at [122, 8] on input at bounding box center [124, 13] width 190 height 10
paste input "2035613853"
type input "2035613853"
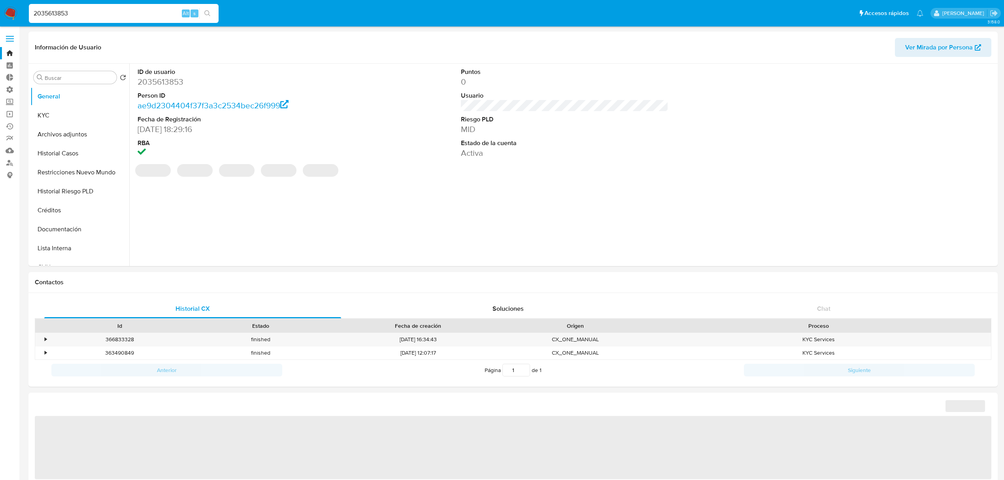
select select "10"
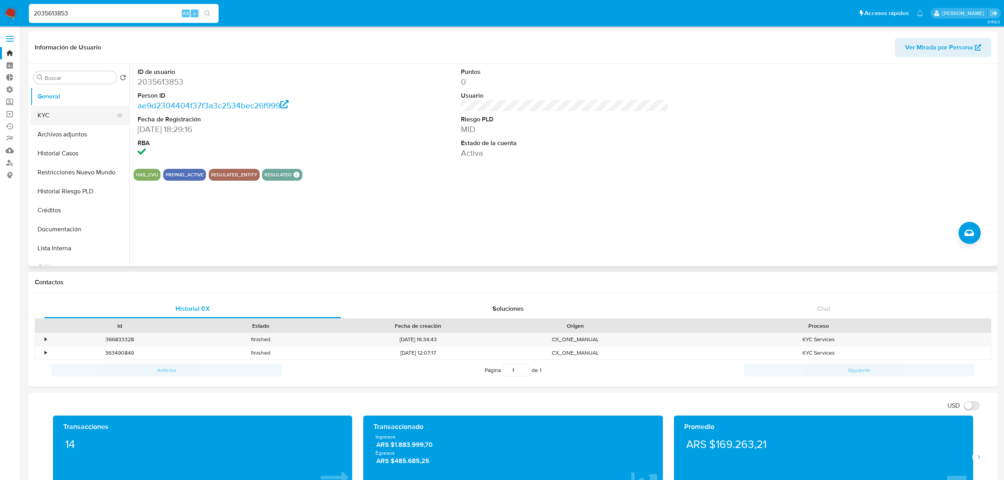
click at [57, 117] on button "KYC" at bounding box center [76, 115] width 92 height 19
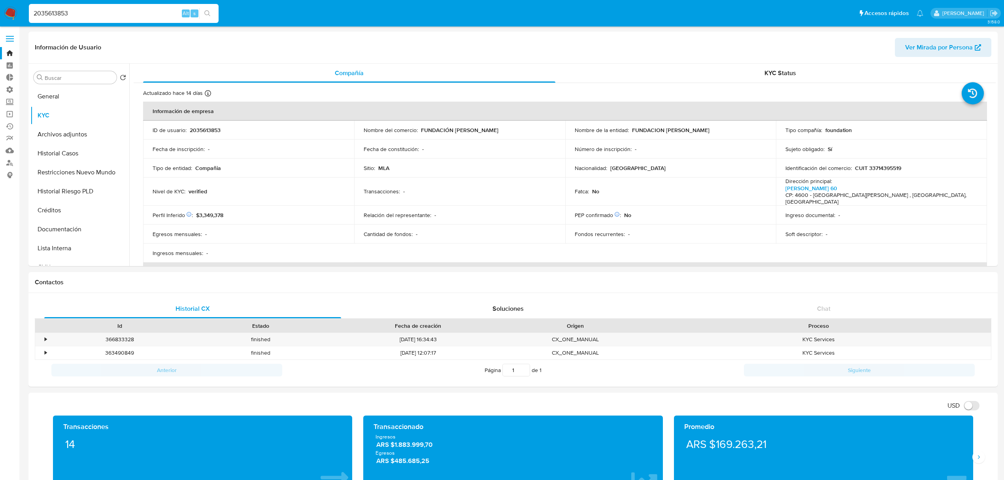
drag, startPoint x: 97, startPoint y: 13, endPoint x: 0, endPoint y: 0, distance: 97.7
click at [0, 2] on nav "Pausado Ver notificaciones 2035613853 Alt s Accesos rápidos Presiona las siguie…" at bounding box center [502, 13] width 1004 height 26
paste input "152008604"
type input "152008604"
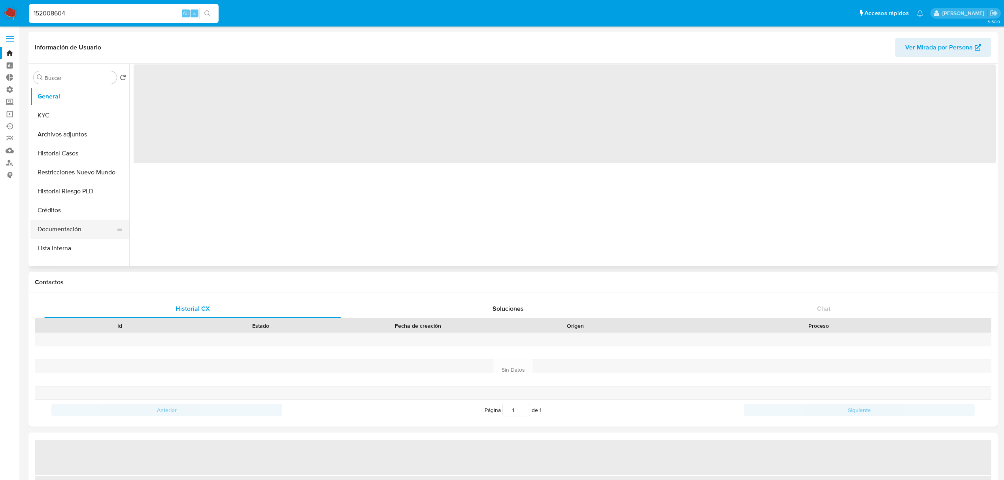
click at [75, 220] on button "Documentación" at bounding box center [76, 229] width 92 height 19
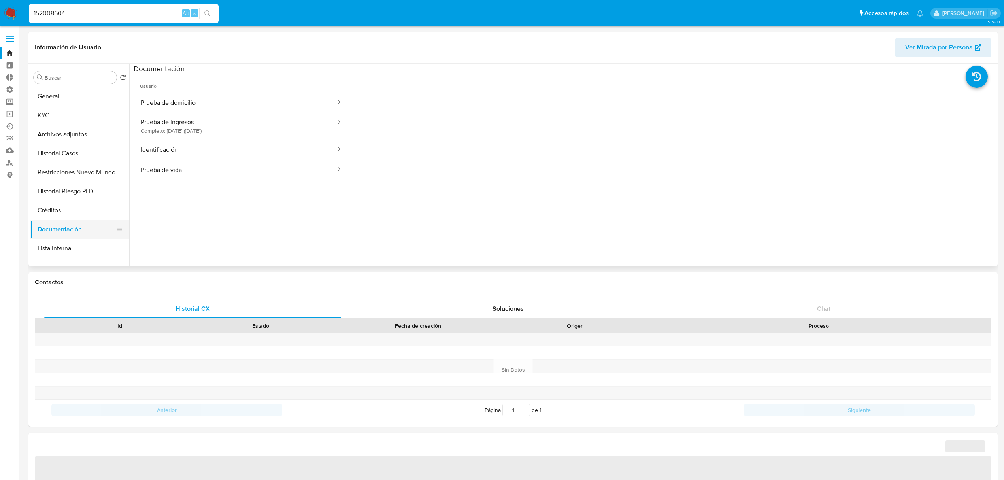
select select "10"
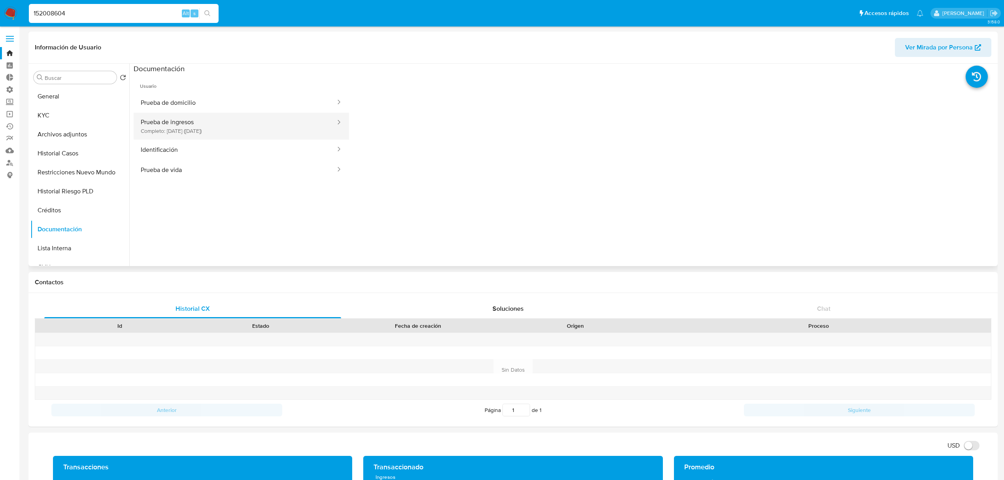
click at [212, 137] on button "Prueba de ingresos Completo: 31/08/2021 (hace 4 años)" at bounding box center [235, 126] width 203 height 27
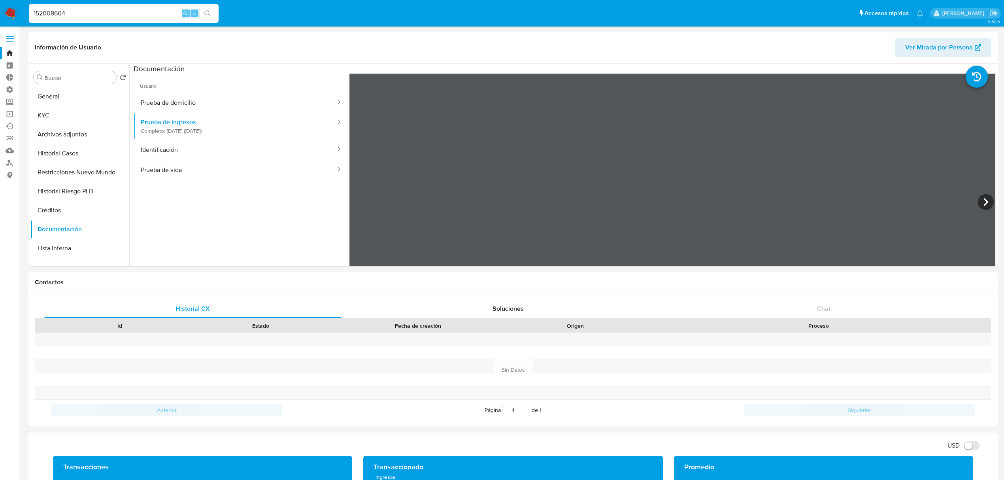
drag, startPoint x: 106, startPoint y: 12, endPoint x: 0, endPoint y: 6, distance: 106.5
click at [0, 6] on nav "Pausado Ver notificaciones 152008604 Alt s Accesos rápidos Presiona las siguien…" at bounding box center [502, 13] width 1004 height 26
paste input "348118"
type input "13481184"
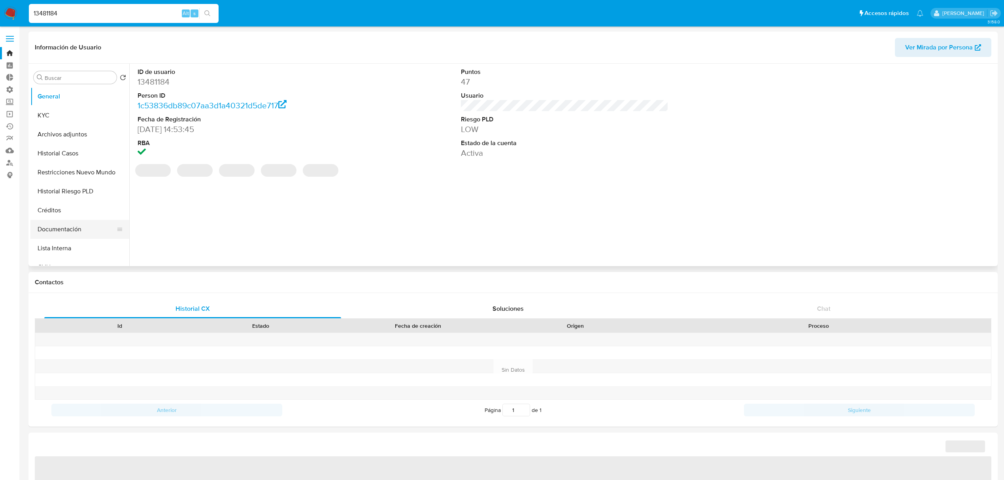
select select "10"
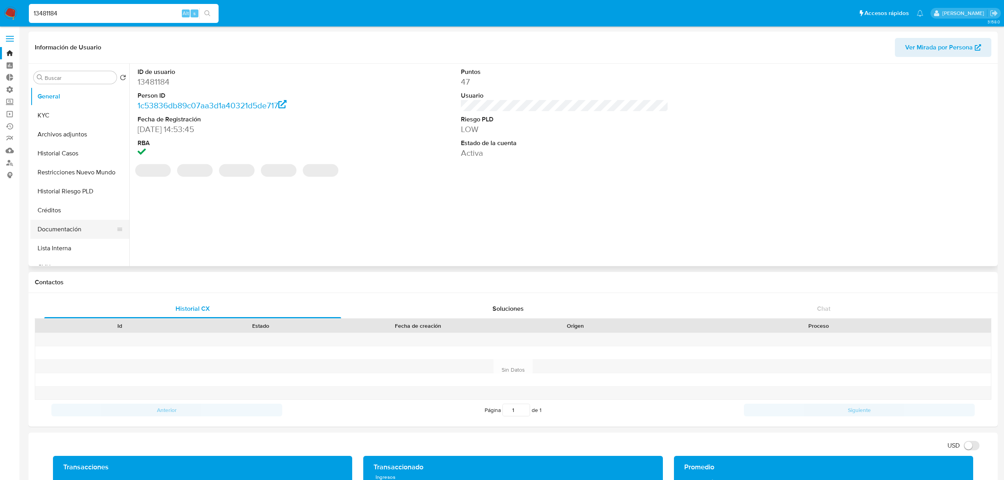
click at [80, 228] on button "Documentación" at bounding box center [76, 229] width 92 height 19
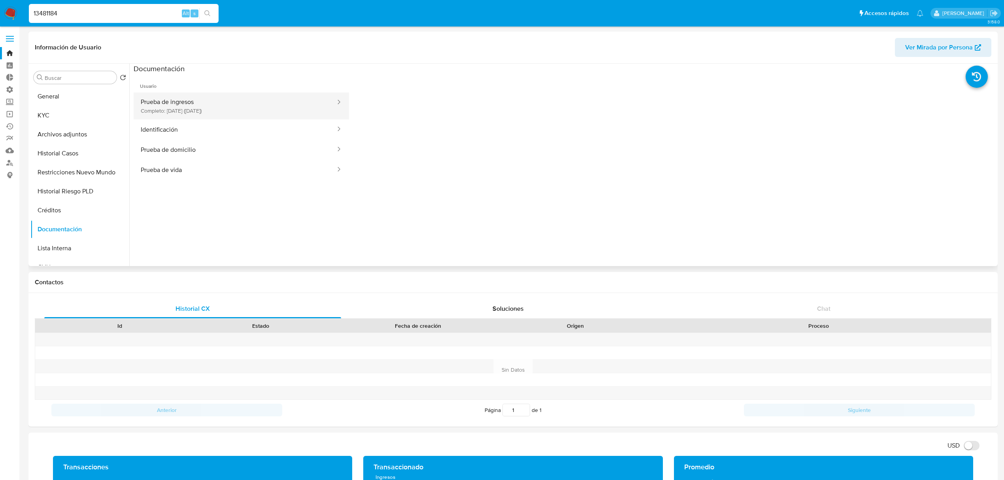
click at [263, 102] on button "Prueba de ingresos Completo: 25/03/2021 (hace 4 años)" at bounding box center [235, 105] width 203 height 27
